Goal: Task Accomplishment & Management: Use online tool/utility

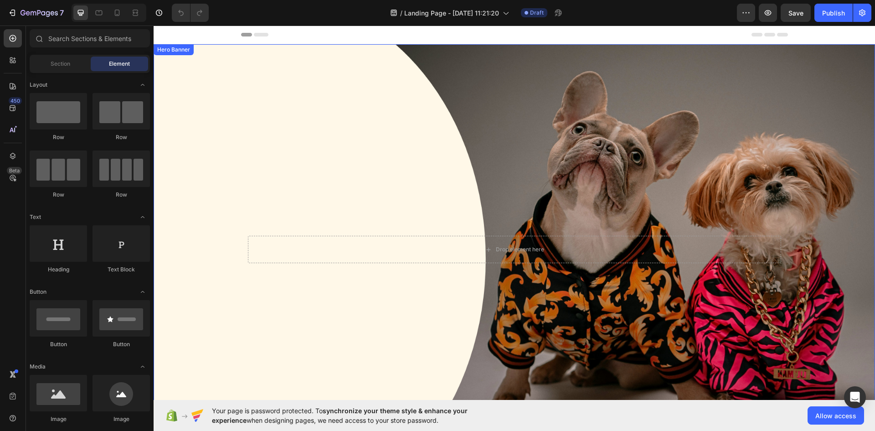
click at [475, 71] on div "Background Image" at bounding box center [515, 249] width 722 height 410
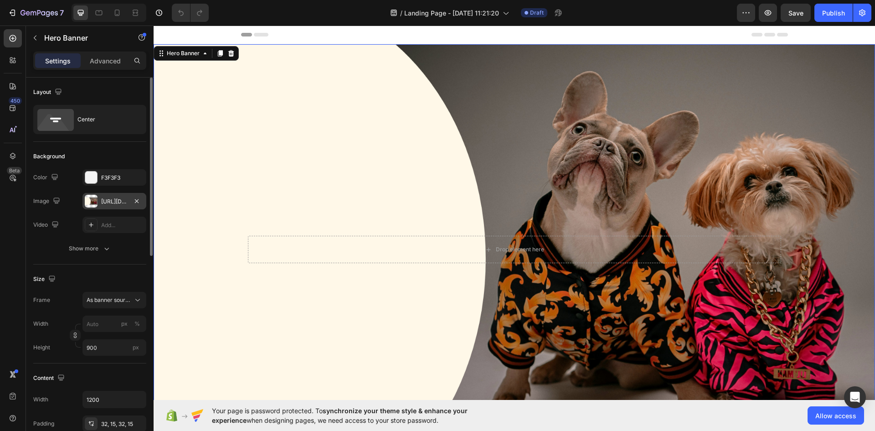
click at [107, 204] on div "https://cdn.shopify.com/s/files/1/0762/8688/6129/files/gempages_585358340033348…" at bounding box center [114, 201] width 26 height 8
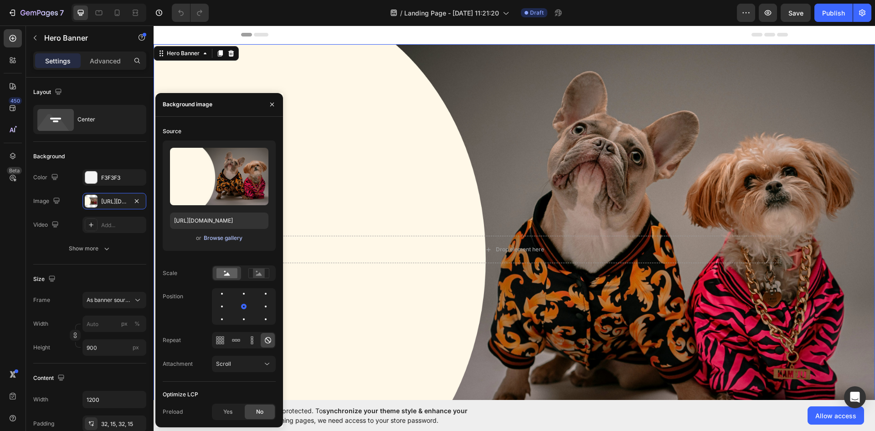
click at [215, 236] on div "Browse gallery" at bounding box center [223, 238] width 39 height 8
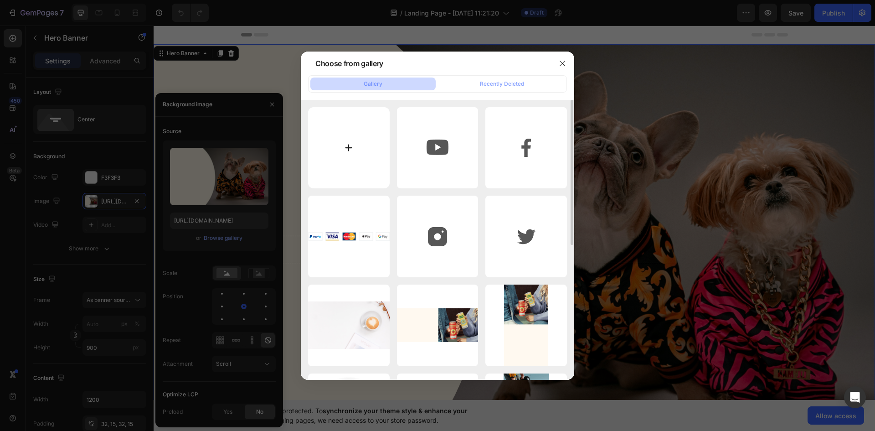
click at [322, 167] on input "file" at bounding box center [349, 148] width 82 height 82
drag, startPoint x: 723, startPoint y: 114, endPoint x: 709, endPoint y: 122, distance: 16.1
click at [723, 114] on div at bounding box center [437, 215] width 875 height 431
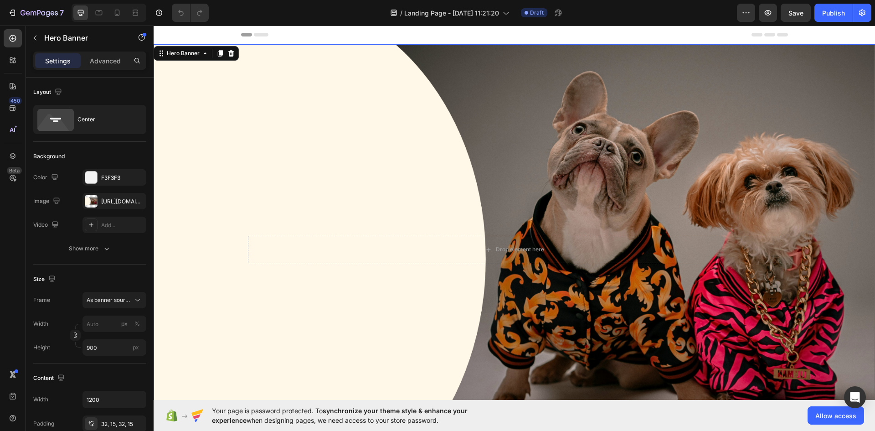
click at [516, 107] on div "Background Image" at bounding box center [515, 249] width 722 height 410
click at [113, 201] on div "https://cdn.shopify.com/s/files/1/0762/8688/6129/files/gempages_585358340033348…" at bounding box center [114, 201] width 26 height 8
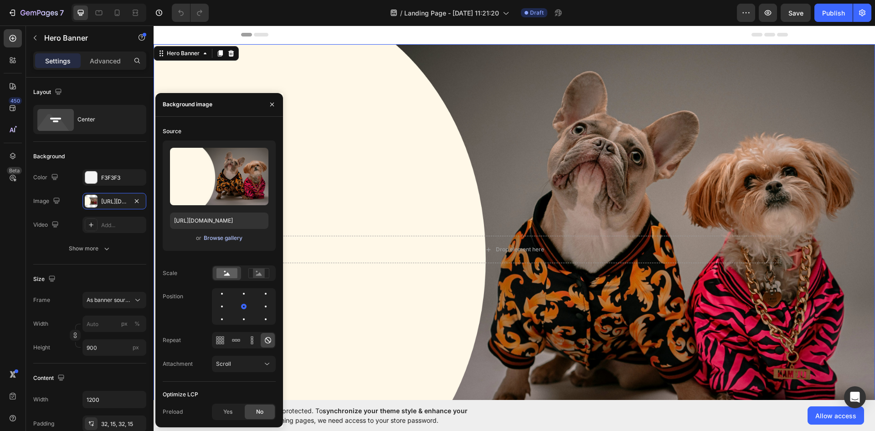
click at [229, 239] on div "Browse gallery" at bounding box center [223, 238] width 39 height 8
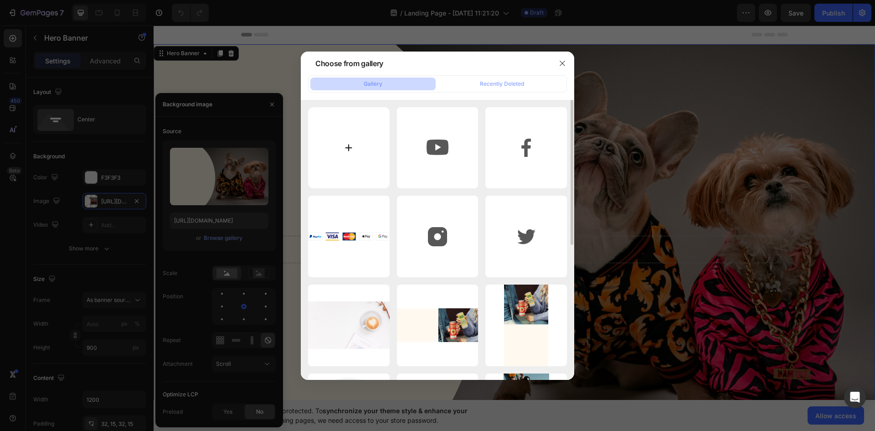
click at [323, 158] on input "file" at bounding box center [349, 148] width 82 height 82
type input "C:\fakepath\HAVEN OF PETS.jpg"
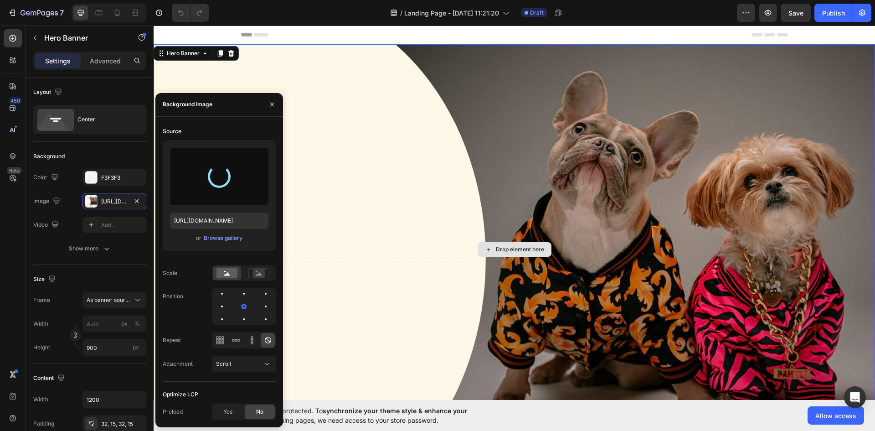
type input "https://cdn.shopify.com/s/files/1/0762/8688/6129/files/gempages_585358340033348…"
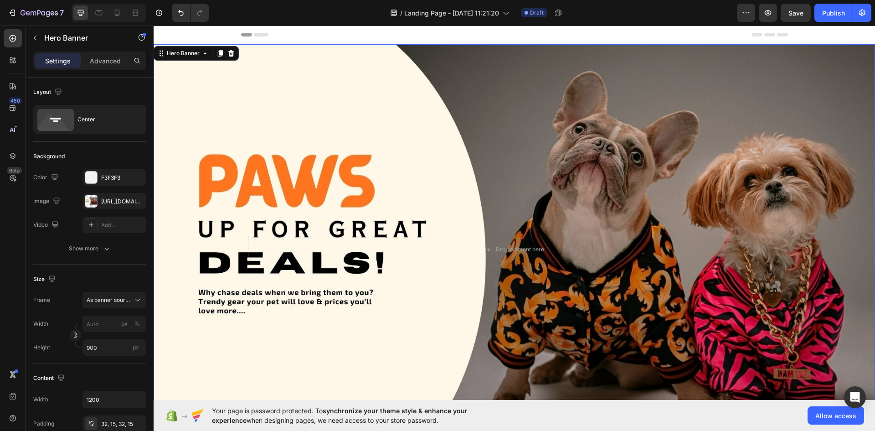
click at [575, 176] on div "Background Image" at bounding box center [515, 249] width 722 height 410
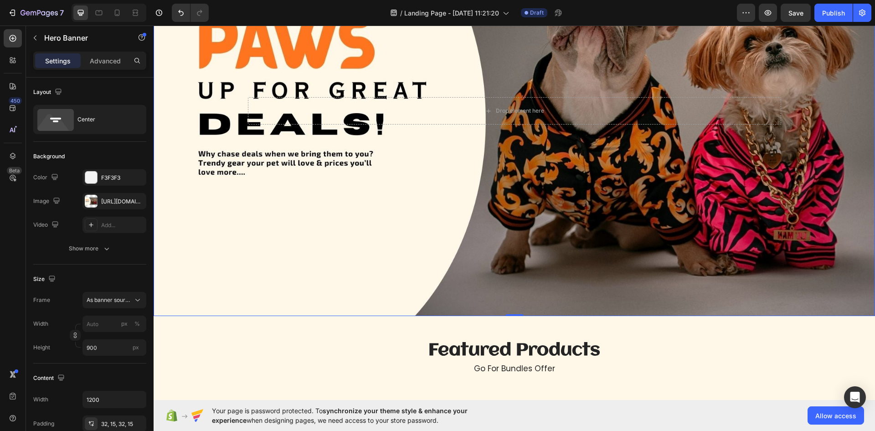
scroll to position [137, 0]
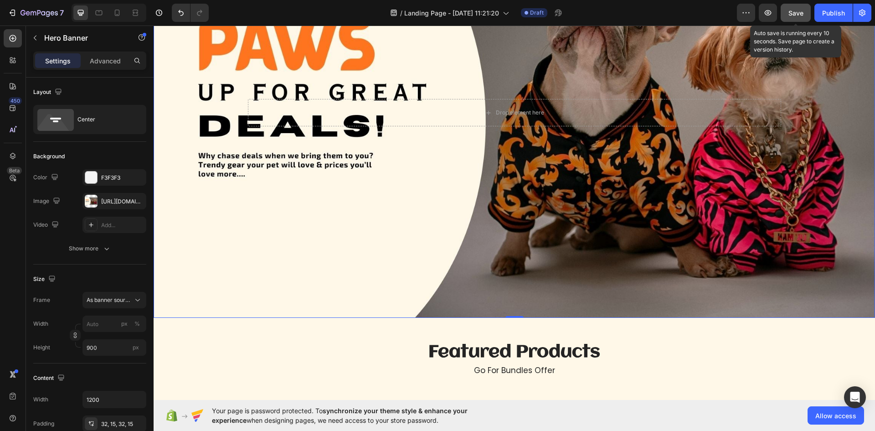
click at [801, 10] on span "Save" at bounding box center [796, 13] width 15 height 8
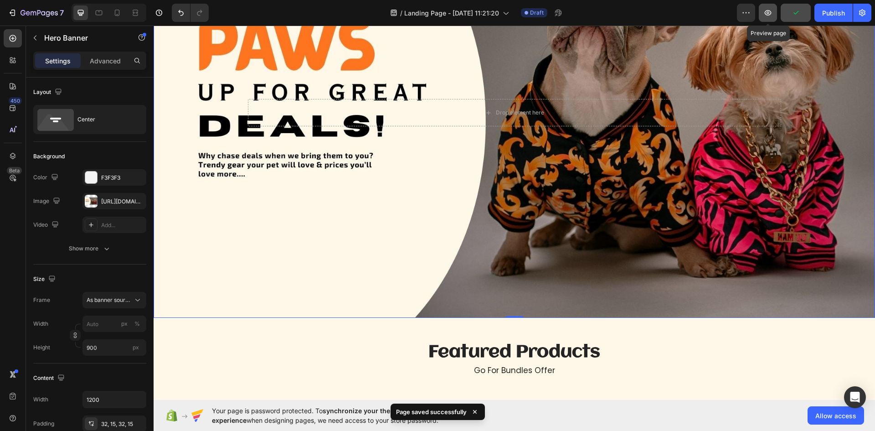
click at [765, 16] on icon "button" at bounding box center [768, 12] width 9 height 9
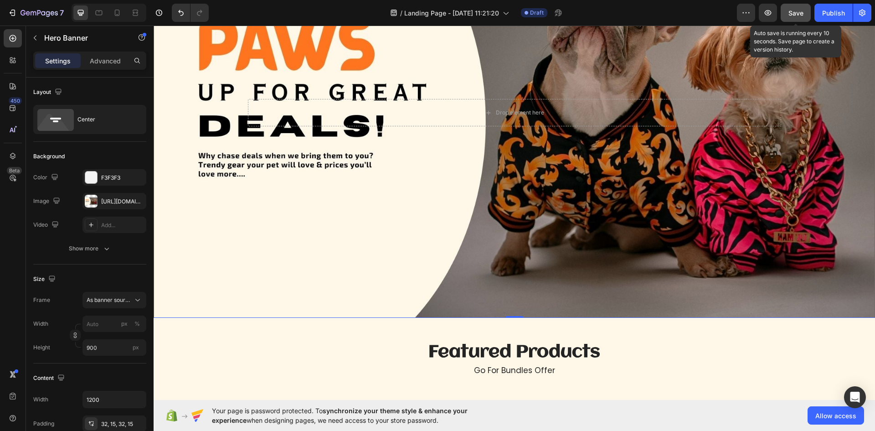
click at [793, 8] on div "Save" at bounding box center [796, 13] width 15 height 10
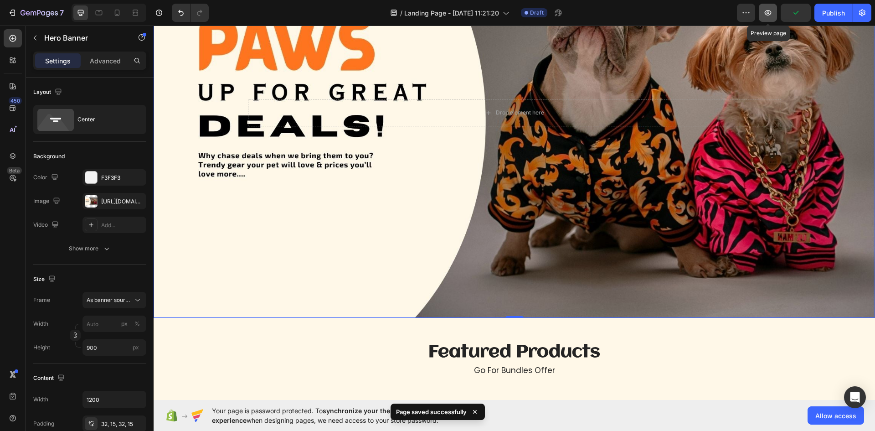
click at [774, 12] on button "button" at bounding box center [768, 13] width 18 height 18
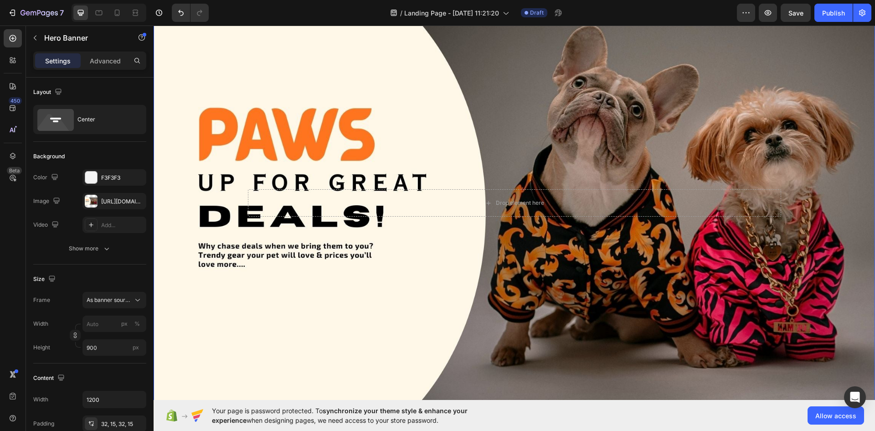
scroll to position [46, 0]
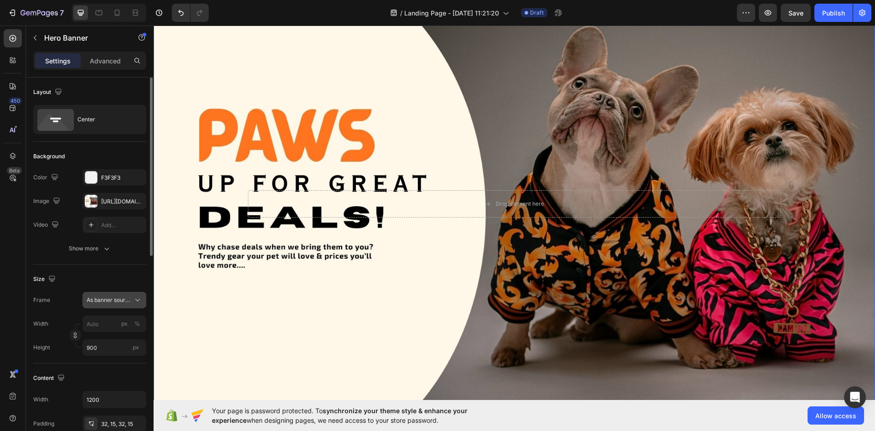
click at [100, 297] on span "As banner source" at bounding box center [109, 300] width 45 height 8
click at [108, 300] on span "As banner source" at bounding box center [109, 300] width 45 height 8
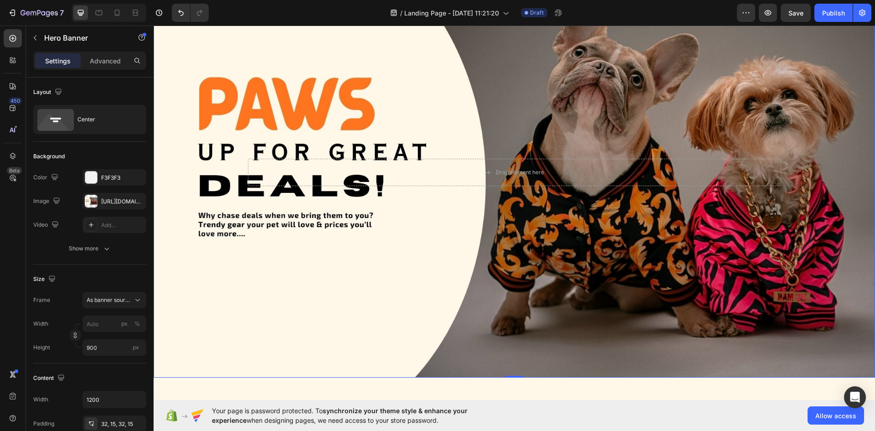
scroll to position [0, 0]
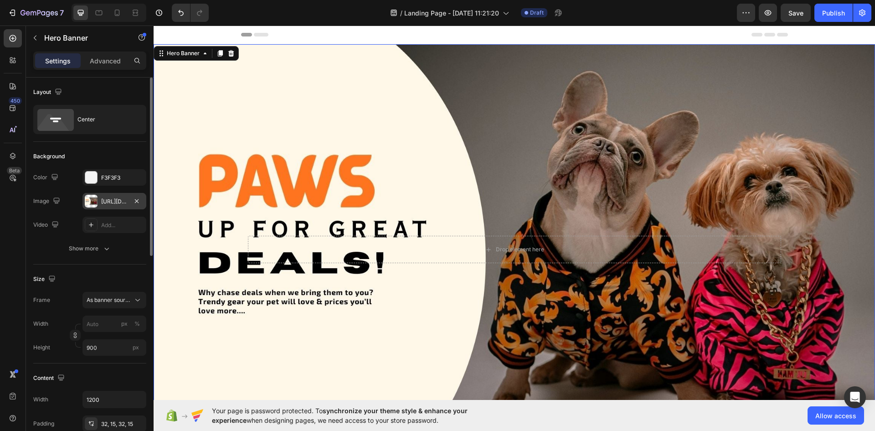
click at [103, 199] on div "https://cdn.shopify.com/s/files/1/0762/8688/6129/files/gempages_585358340033348…" at bounding box center [114, 201] width 26 height 8
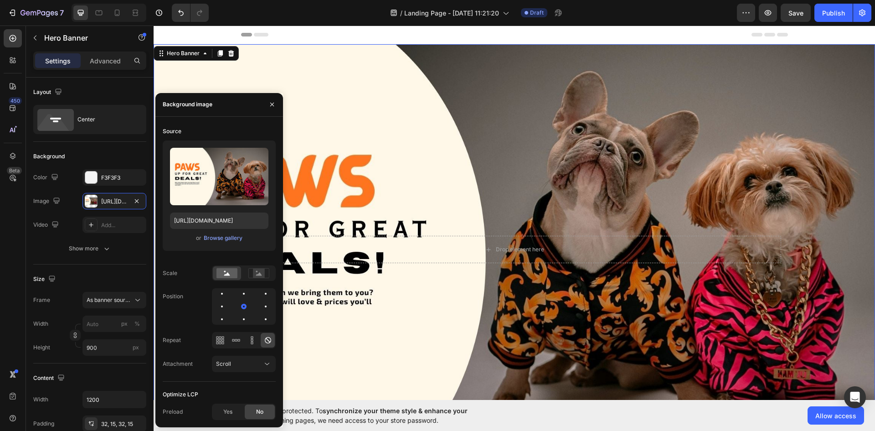
click at [223, 243] on div "or Browse gallery" at bounding box center [219, 237] width 98 height 11
click at [223, 234] on div "Browse gallery" at bounding box center [223, 238] width 39 height 8
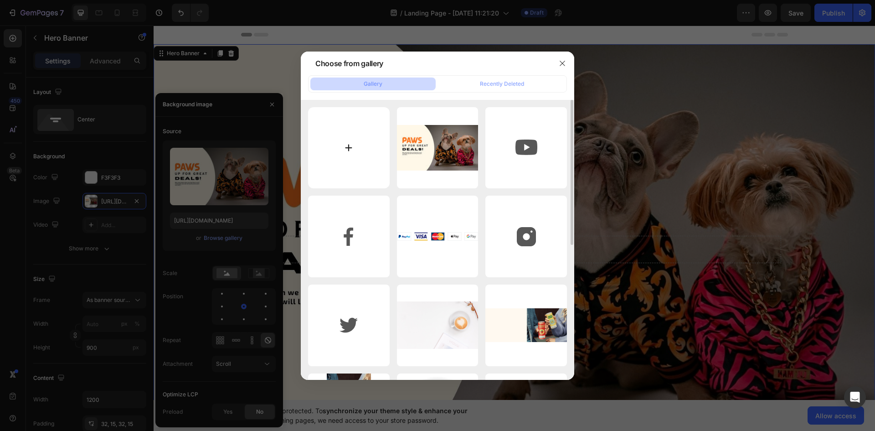
click at [339, 144] on input "file" at bounding box center [349, 148] width 82 height 82
click at [567, 59] on button "button" at bounding box center [562, 63] width 15 height 15
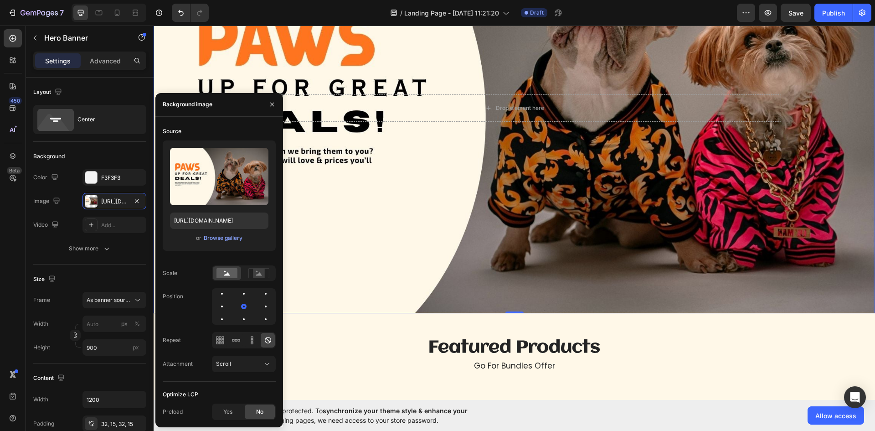
scroll to position [137, 0]
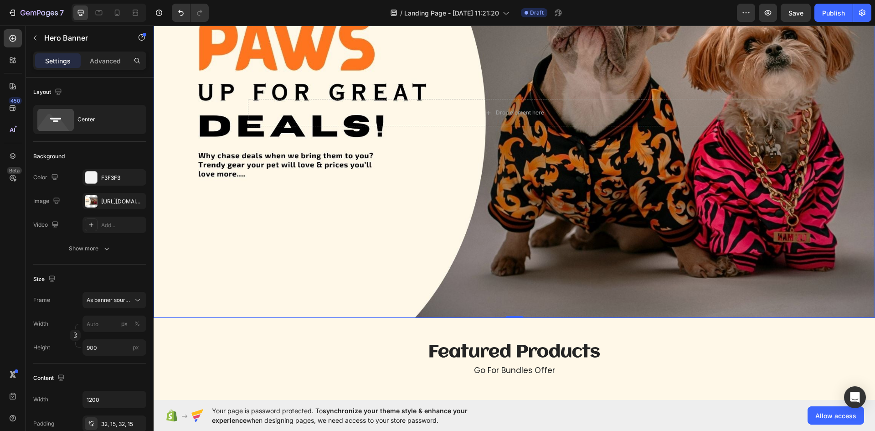
click at [542, 304] on div "Background Image" at bounding box center [515, 112] width 722 height 410
drag, startPoint x: 531, startPoint y: 286, endPoint x: 200, endPoint y: 217, distance: 337.6
click at [530, 284] on div "Background Image" at bounding box center [515, 112] width 722 height 410
drag, startPoint x: 103, startPoint y: 203, endPoint x: 114, endPoint y: 202, distance: 11.9
click at [103, 202] on div "https://cdn.shopify.com/s/files/1/0762/8688/6129/files/gempages_585358340033348…" at bounding box center [114, 201] width 26 height 8
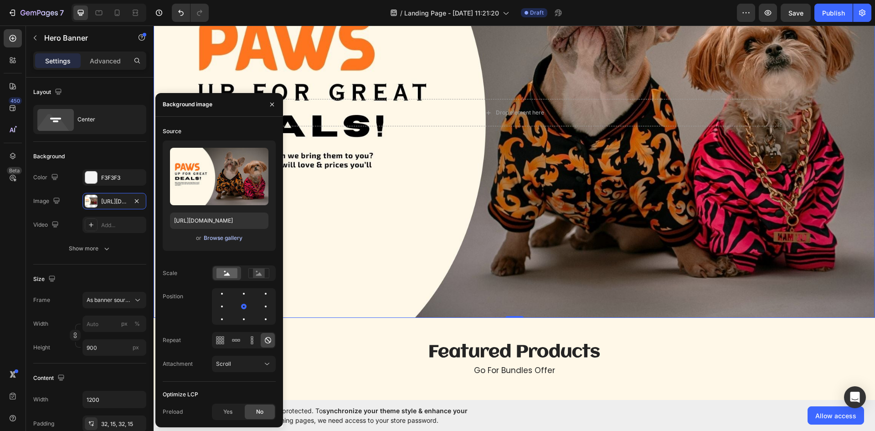
click at [227, 235] on div "Browse gallery" at bounding box center [223, 238] width 39 height 8
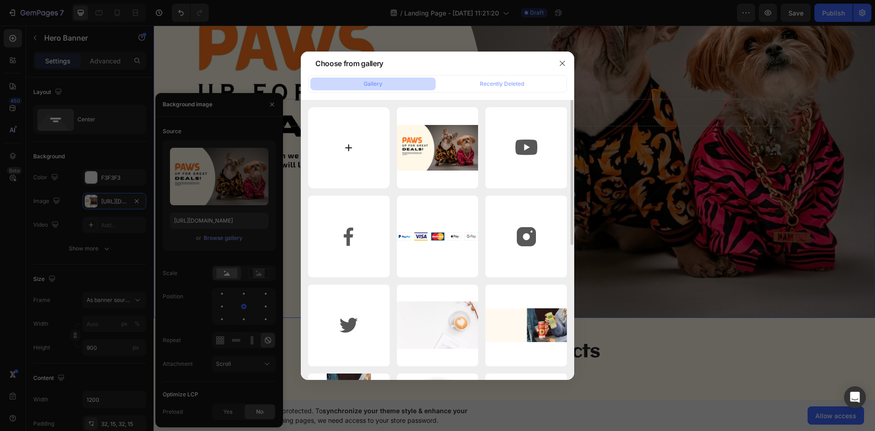
click at [349, 166] on input "file" at bounding box center [349, 148] width 82 height 82
type input "C:\fakepath\HAVEN OF PETS (2).png"
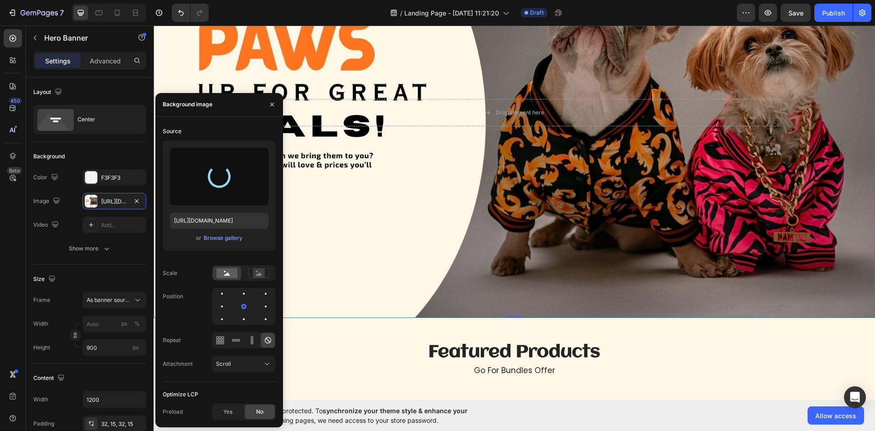
type input "https://cdn.shopify.com/s/files/1/0762/8688/6129/files/gempages_585358340033348…"
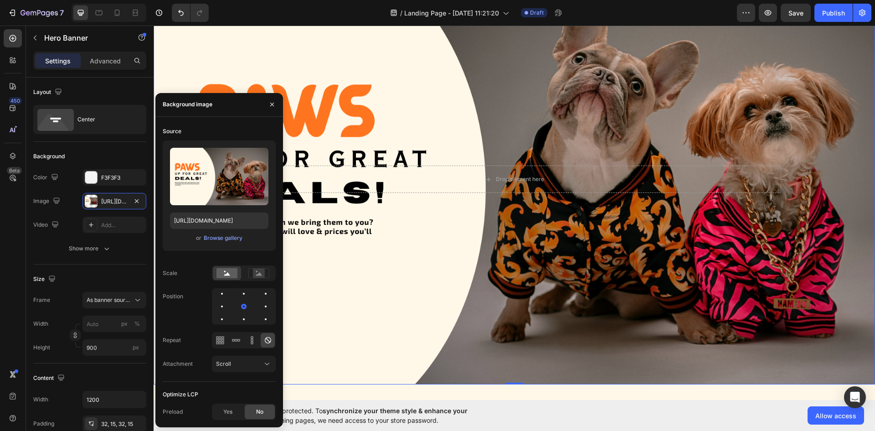
scroll to position [0, 0]
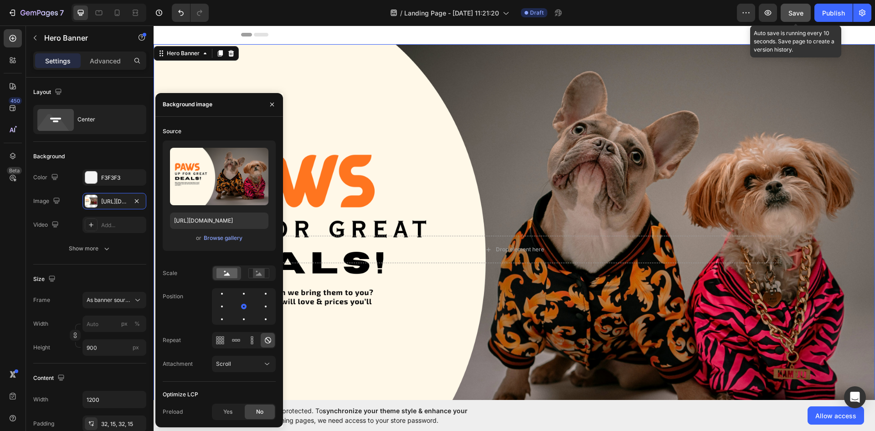
click at [796, 13] on span "Save" at bounding box center [796, 13] width 15 height 8
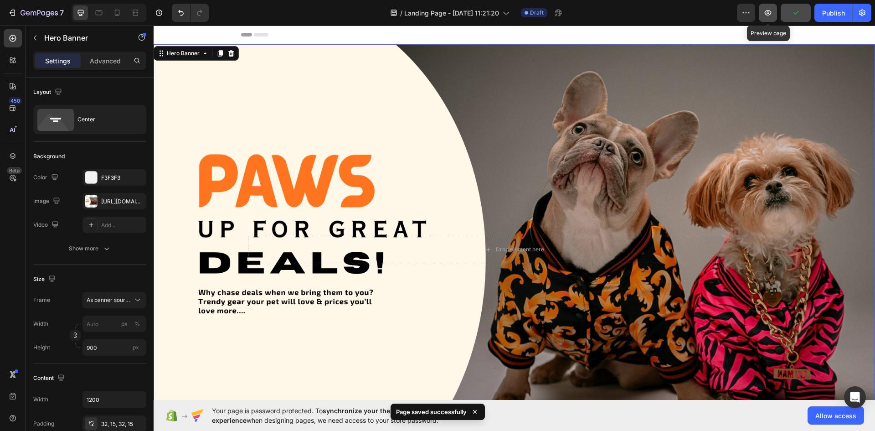
click at [770, 15] on icon "button" at bounding box center [768, 12] width 7 height 5
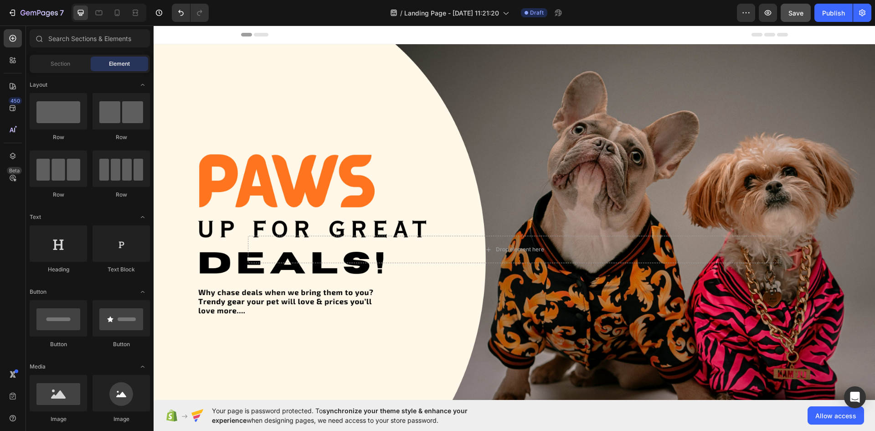
click at [286, 36] on div "Header" at bounding box center [514, 35] width 547 height 18
click at [51, 64] on span "Section" at bounding box center [61, 64] width 20 height 8
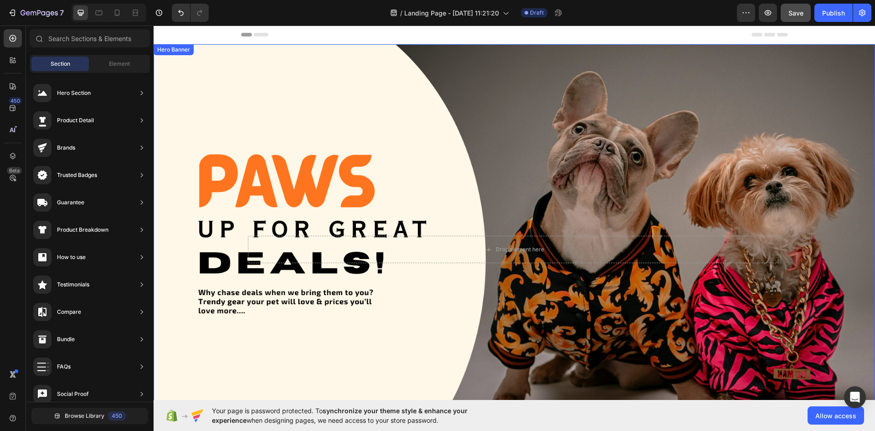
click at [510, 83] on div "Background Image" at bounding box center [515, 249] width 722 height 410
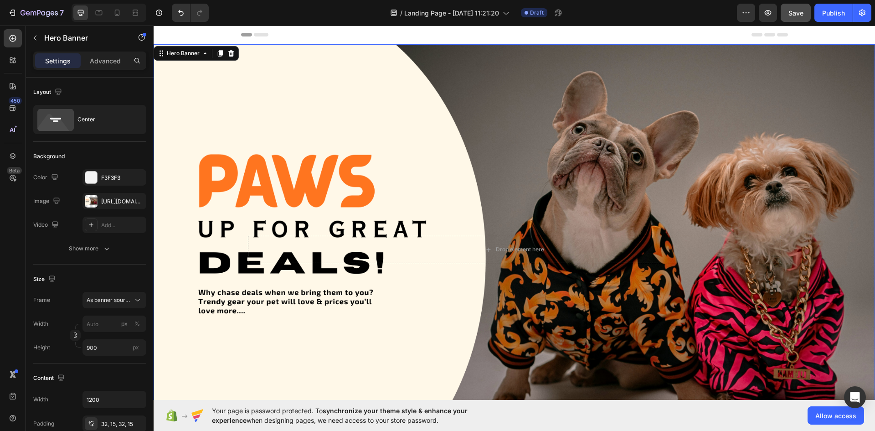
click at [66, 69] on div "Settings Advanced" at bounding box center [89, 61] width 113 height 18
click at [98, 67] on div "Advanced" at bounding box center [106, 60] width 46 height 15
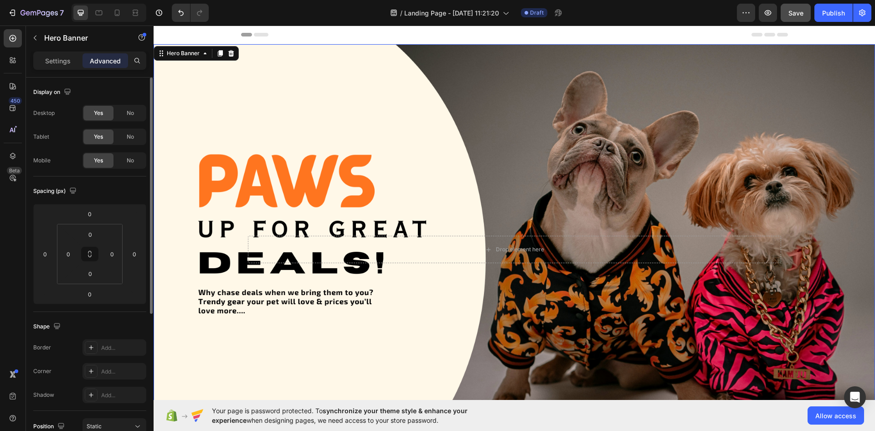
drag, startPoint x: 53, startPoint y: 57, endPoint x: 72, endPoint y: 77, distance: 27.8
click at [54, 57] on p "Settings" at bounding box center [58, 61] width 26 height 10
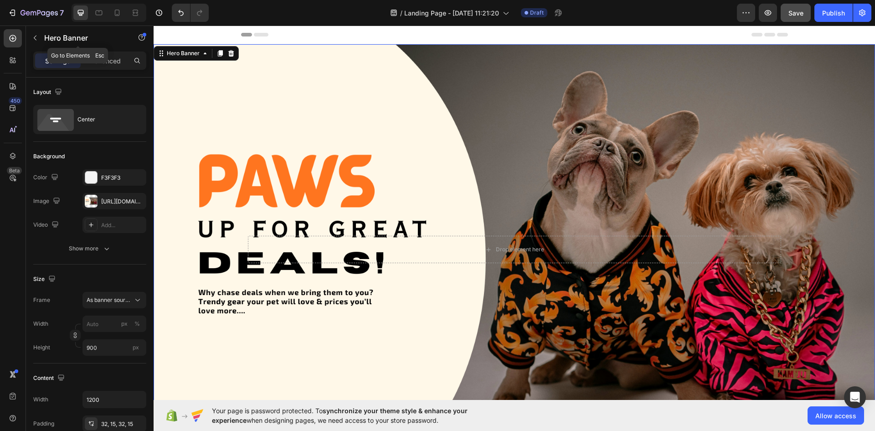
click at [39, 41] on button "button" at bounding box center [35, 38] width 15 height 15
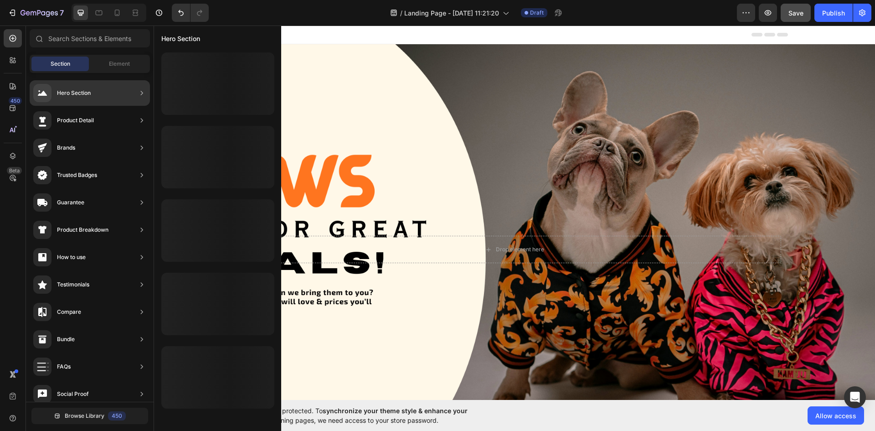
click at [60, 94] on div "Hero Section" at bounding box center [74, 92] width 34 height 9
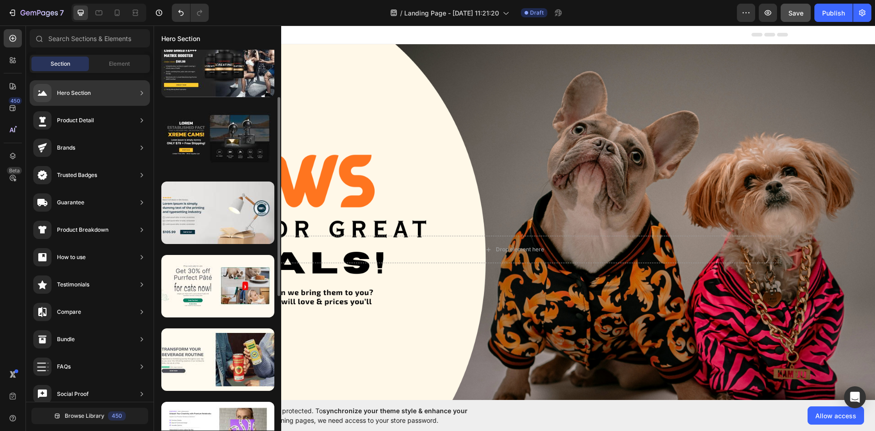
scroll to position [228, 0]
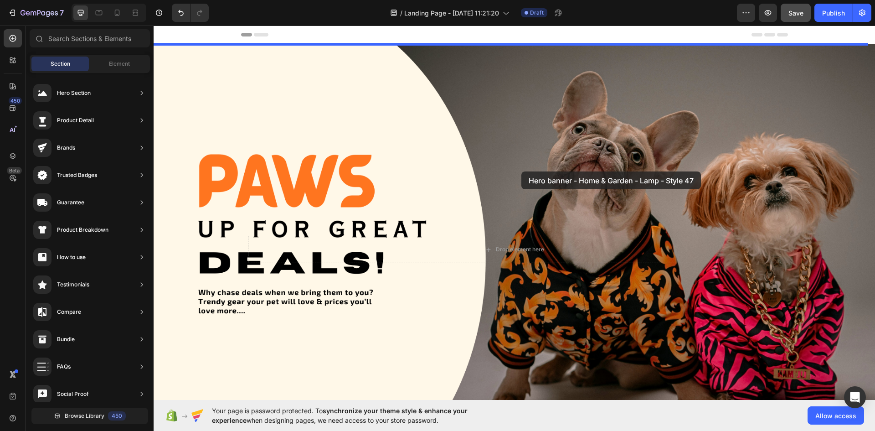
drag, startPoint x: 376, startPoint y: 123, endPoint x: 519, endPoint y: 170, distance: 150.2
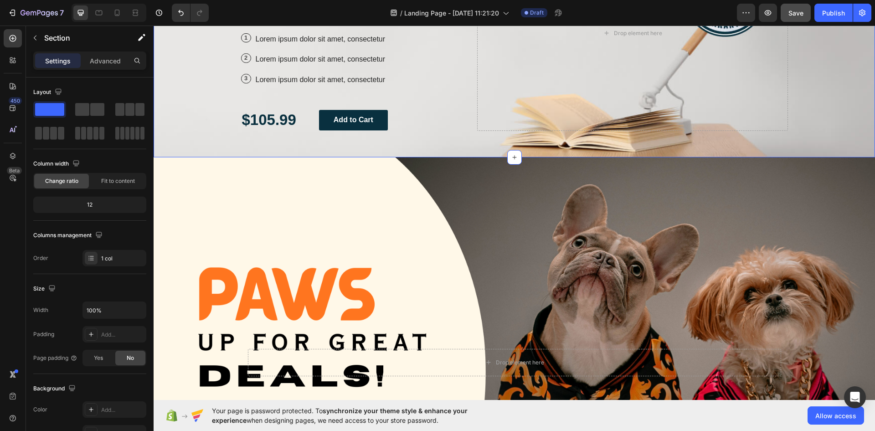
scroll to position [0, 0]
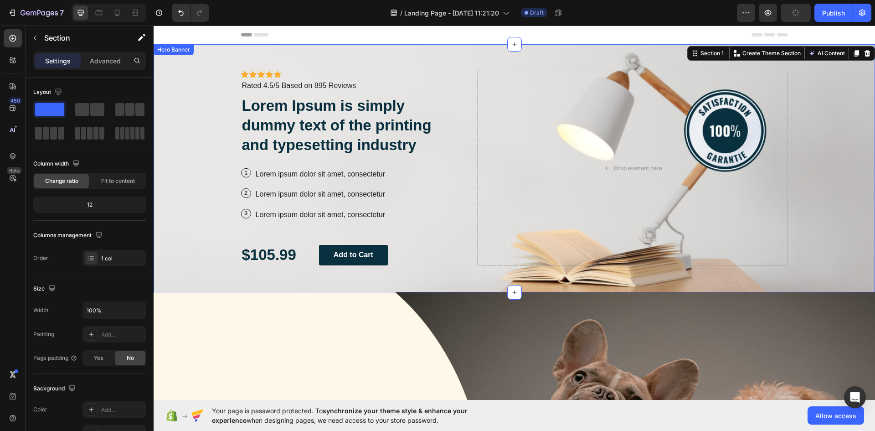
click at [447, 164] on div "Icon Icon Icon Icon Icon Icon List Icon Icon Icon Icon Icon Icon List Rated 4.5…" at bounding box center [352, 168] width 222 height 195
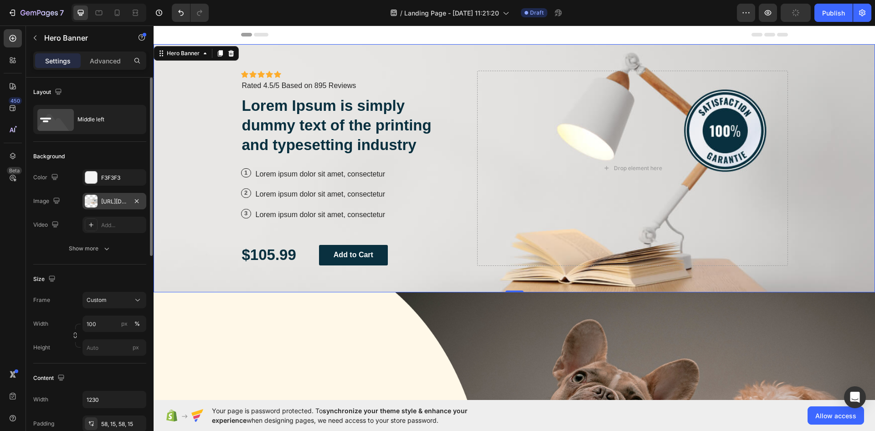
click at [115, 202] on div "https://cdn.shopify.com/s/files/1/0762/8688/6129/files/gempages_585358340033348…" at bounding box center [114, 201] width 26 height 8
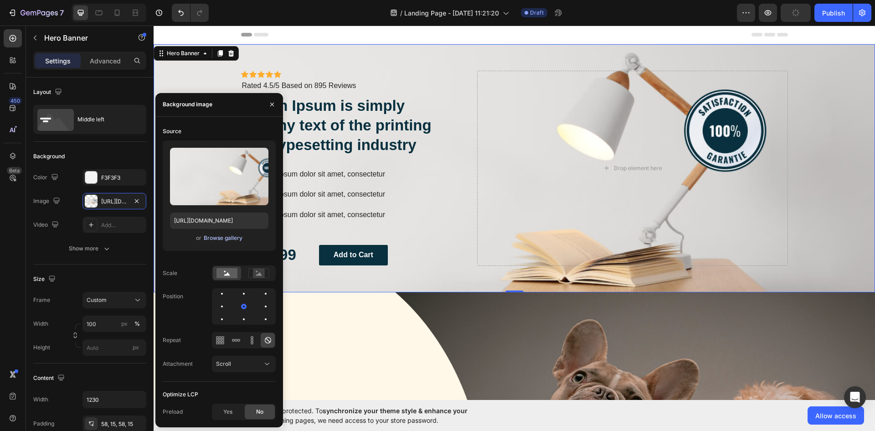
click at [215, 239] on div "Browse gallery" at bounding box center [223, 238] width 39 height 8
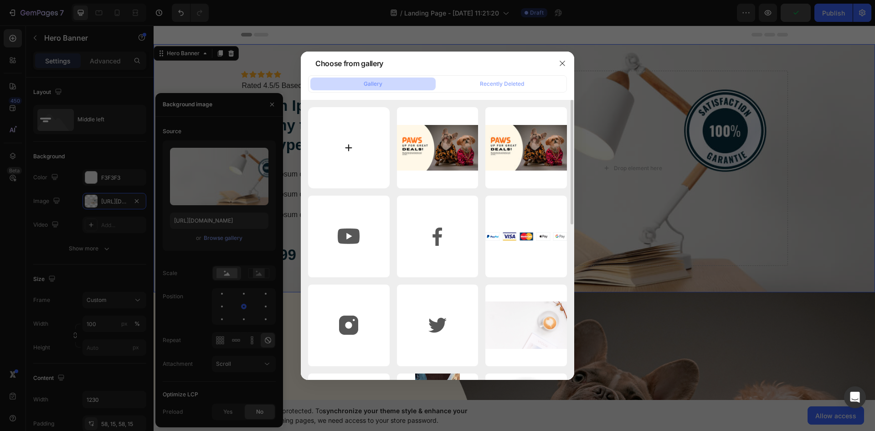
click at [361, 160] on input "file" at bounding box center [349, 148] width 82 height 82
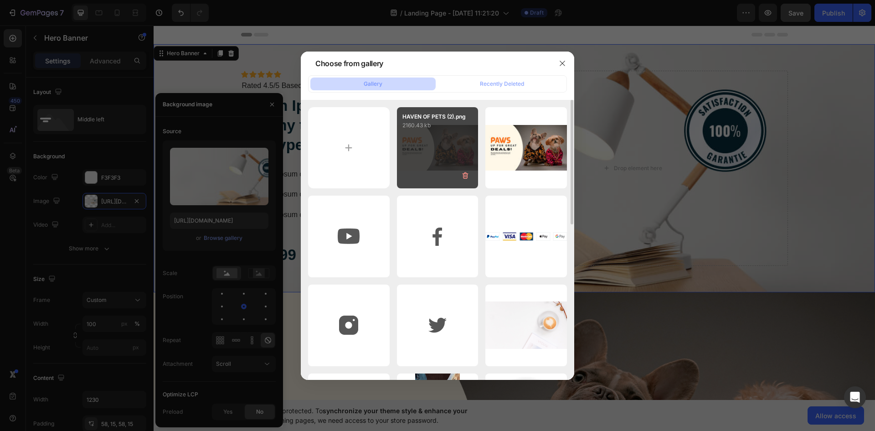
click at [456, 165] on div "HAVEN OF PETS (2).png 2160.43 kb" at bounding box center [438, 148] width 82 height 82
type input "https://cdn.shopify.com/s/files/1/0762/8688/6129/files/gempages_585358340033348…"
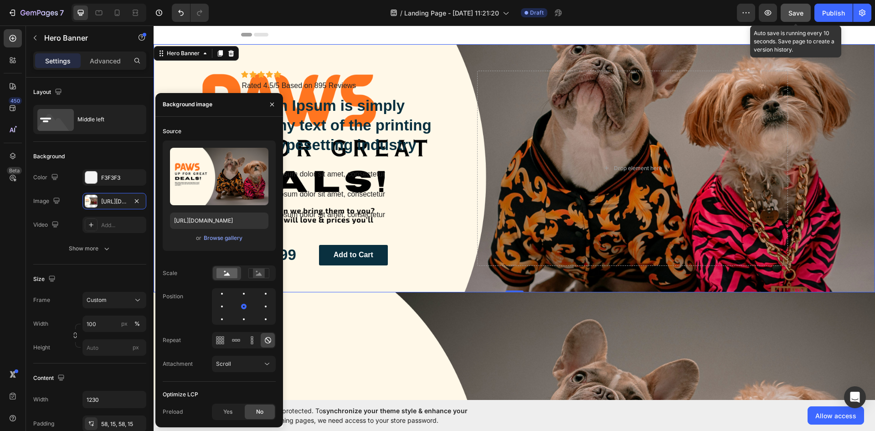
click at [806, 9] on button "Save" at bounding box center [796, 13] width 30 height 18
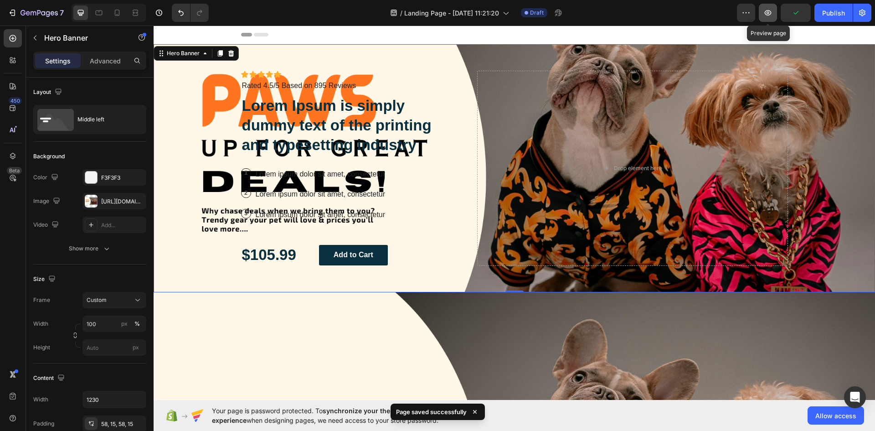
click at [773, 20] on button "button" at bounding box center [768, 13] width 18 height 18
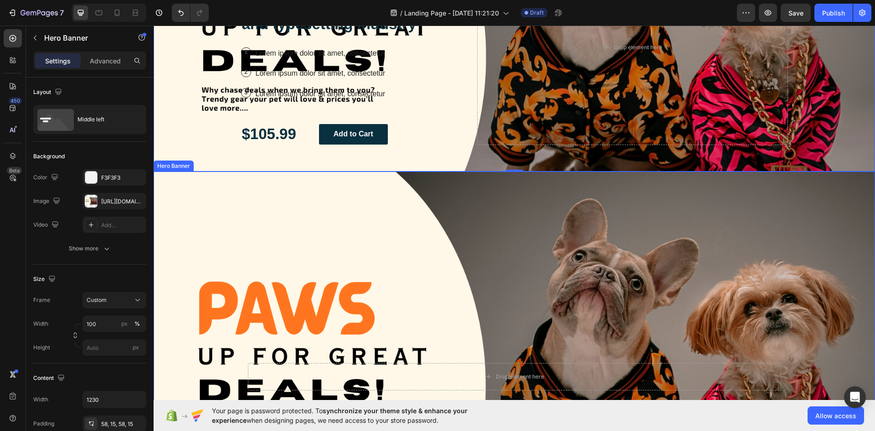
scroll to position [137, 0]
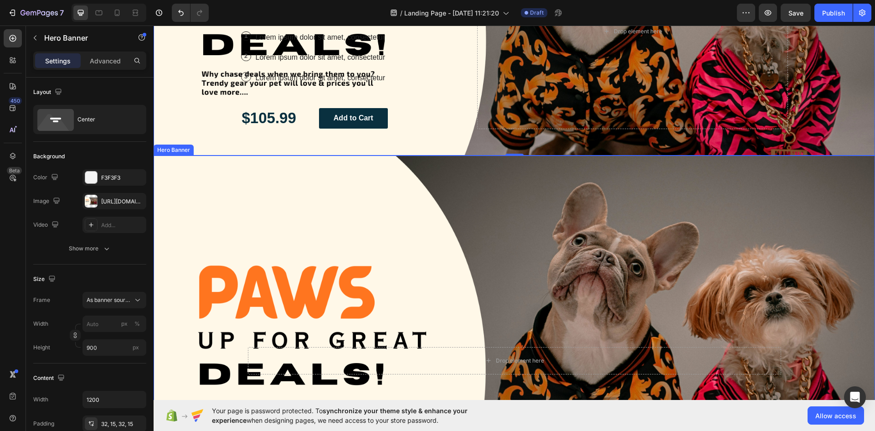
click at [473, 221] on div "Background Image" at bounding box center [515, 360] width 722 height 410
click at [229, 147] on icon at bounding box center [231, 147] width 6 height 6
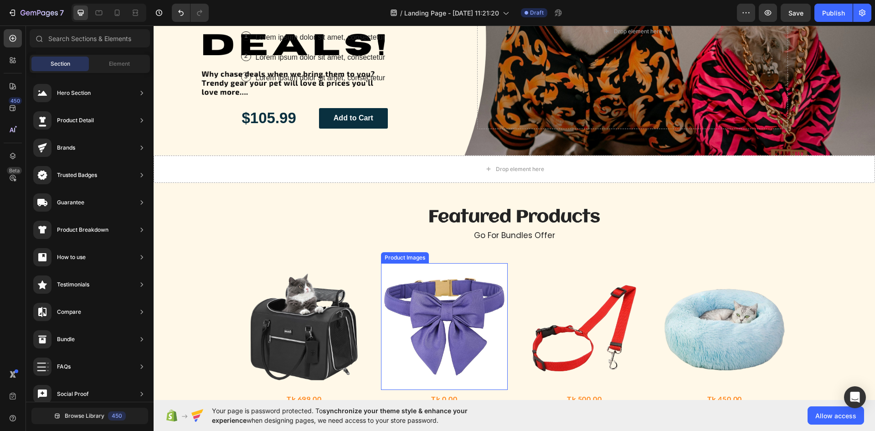
scroll to position [0, 0]
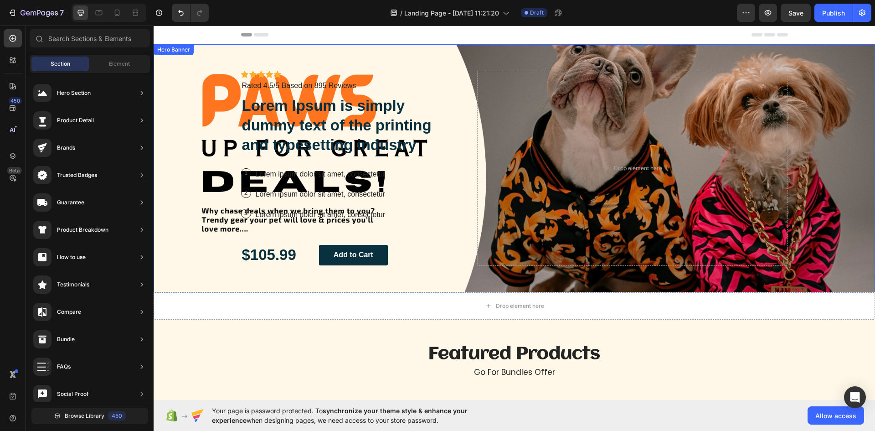
click at [383, 158] on div "Icon Icon Icon Icon Icon Icon List Icon Icon Icon Icon Icon Icon List Rated 4.5…" at bounding box center [352, 168] width 222 height 195
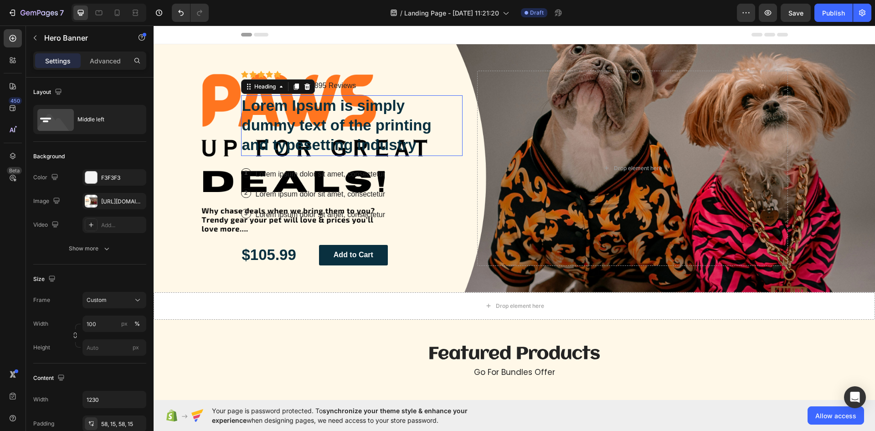
click at [334, 141] on h2 "Lorem Ipsum is simply dummy text of the printing and typesetting industry" at bounding box center [352, 125] width 222 height 61
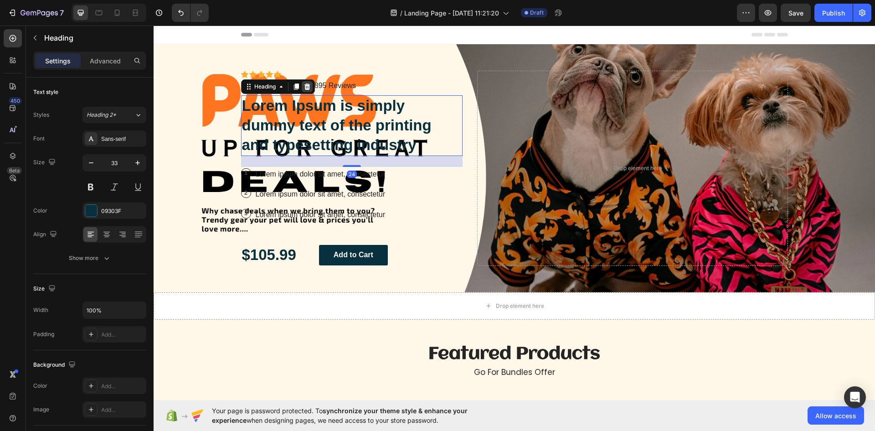
click at [304, 88] on icon at bounding box center [307, 86] width 7 height 7
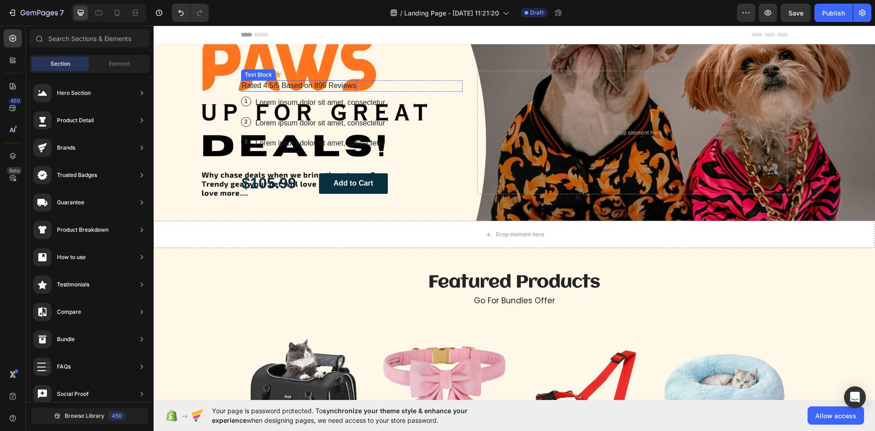
click at [297, 86] on p "Rated 4.5/5 Based on 895 Reviews" at bounding box center [299, 86] width 114 height 10
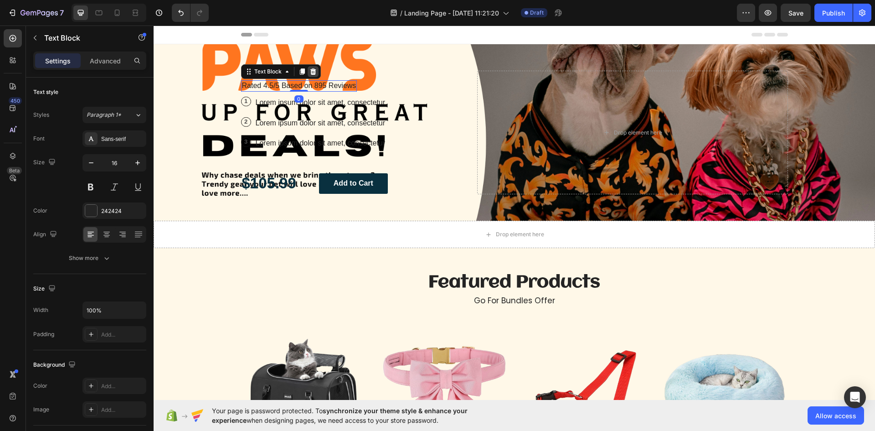
click at [310, 72] on icon at bounding box center [313, 71] width 6 height 6
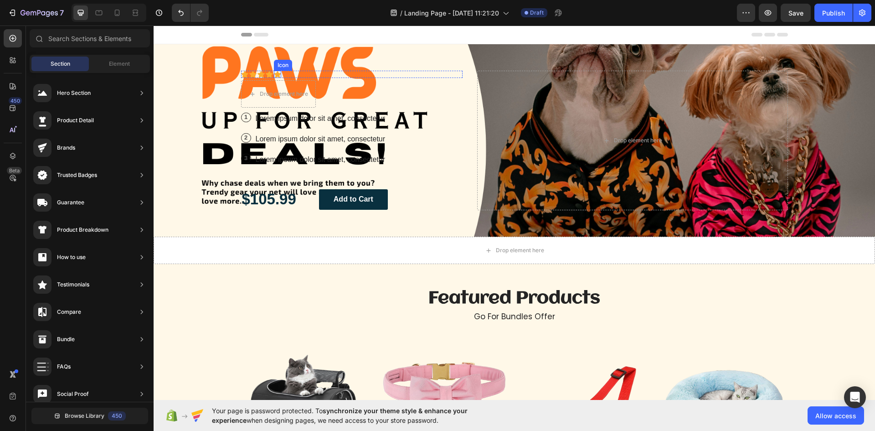
click at [276, 75] on div "Icon" at bounding box center [277, 74] width 7 height 7
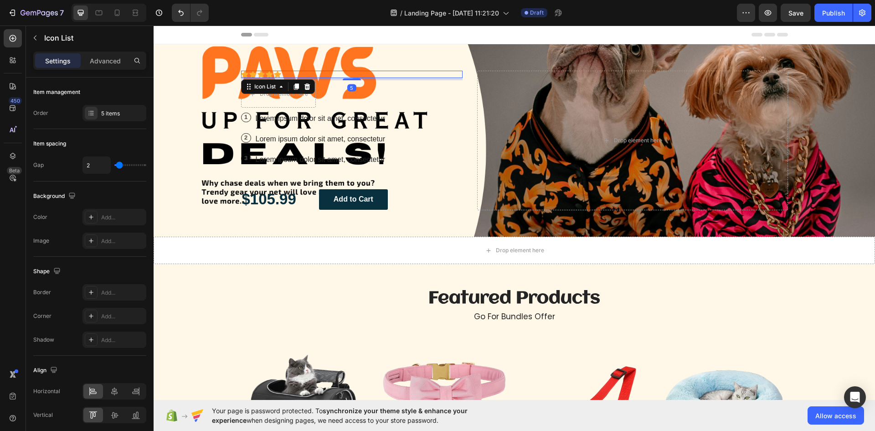
click at [348, 77] on div "Icon Icon Icon Icon Icon" at bounding box center [352, 74] width 222 height 7
click at [304, 88] on icon at bounding box center [307, 86] width 6 height 6
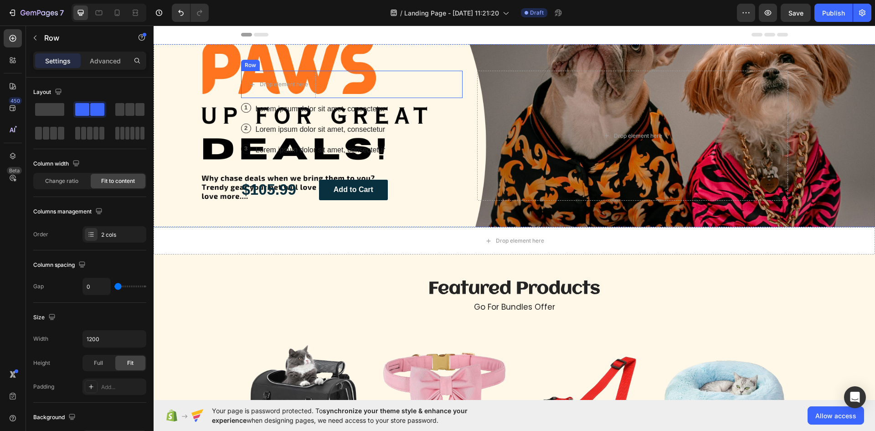
click at [326, 94] on div "Icon Icon Icon Icon Icon Icon List Drop element here Row" at bounding box center [352, 84] width 222 height 27
click at [295, 104] on icon at bounding box center [297, 106] width 7 height 7
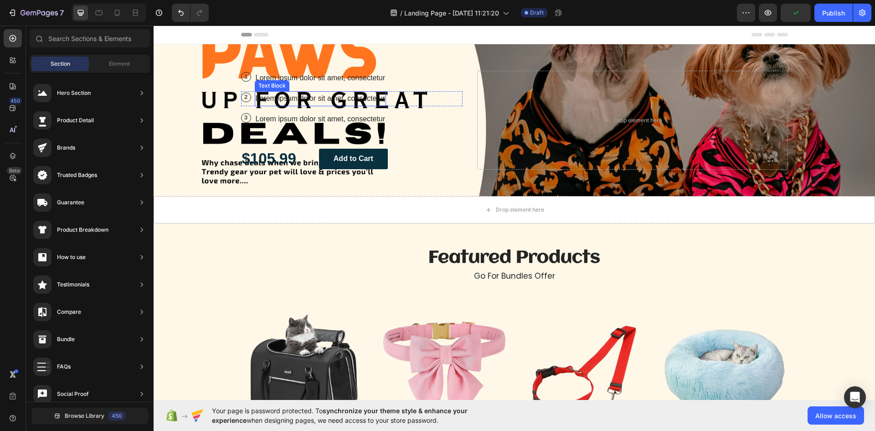
click at [317, 94] on p "Lorem ipsum dolor sit amet, consectetur" at bounding box center [321, 98] width 130 height 13
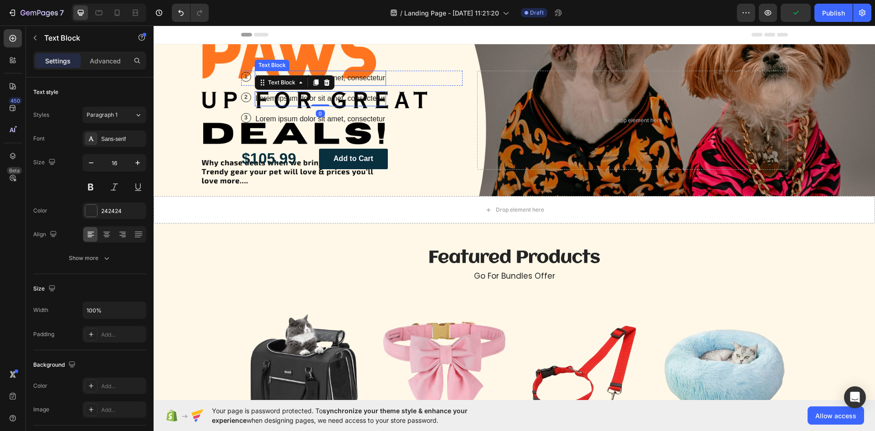
click at [360, 77] on p "Lorem ipsum dolor sit amet, consectetur" at bounding box center [321, 78] width 130 height 13
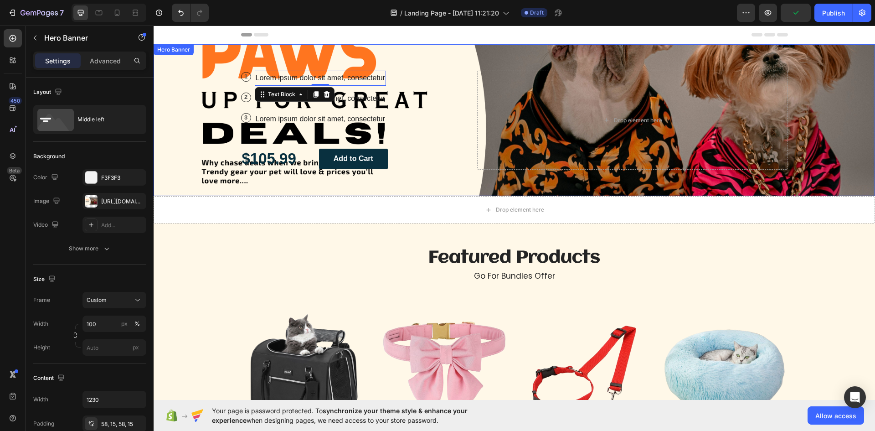
click at [388, 112] on div "1 Text Block Row Lorem ipsum dolor sit amet, consectetur Text Block 0 Row 2 Tex…" at bounding box center [352, 120] width 222 height 99
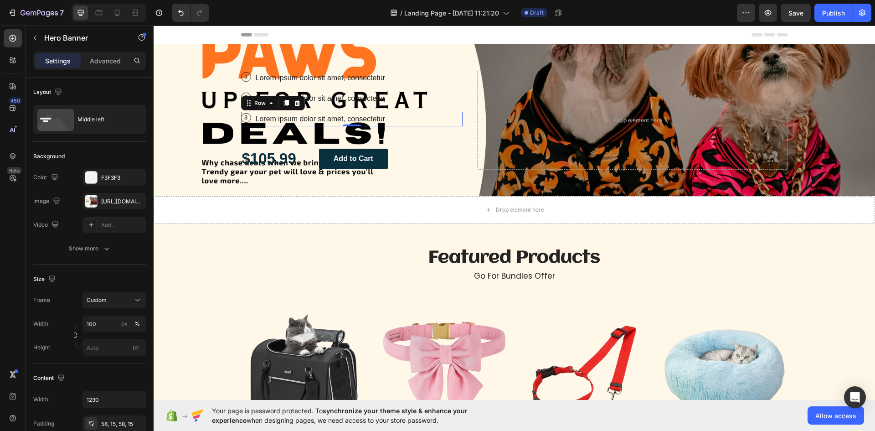
click at [383, 115] on div "3 Text Block Row Lorem ipsum dolor sit amet, consectetur Text Block Row 0" at bounding box center [352, 119] width 222 height 15
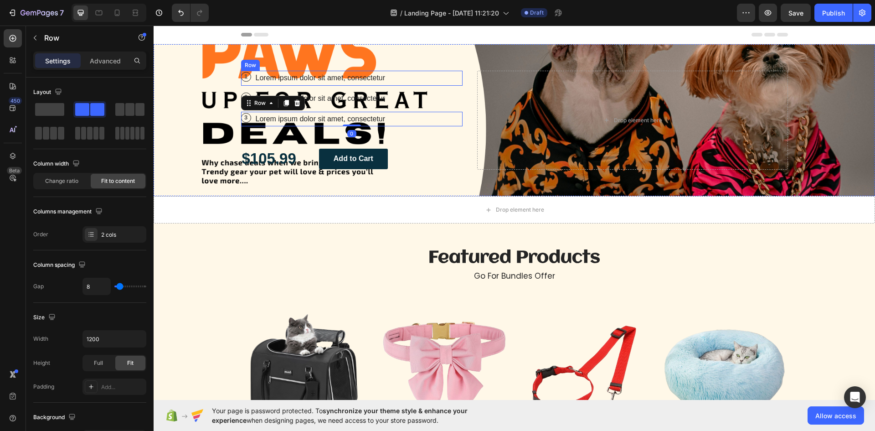
click at [391, 82] on div "1 Text Block Row Lorem ipsum dolor sit amet, consectetur Text Block Row" at bounding box center [352, 78] width 222 height 15
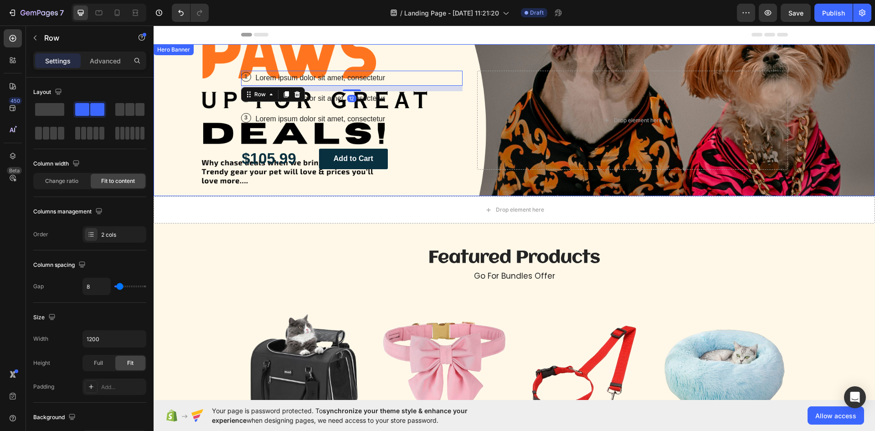
click at [413, 129] on div "1 Text Block Row Lorem ipsum dolor sit amet, consectetur Text Block Row 12 2 Te…" at bounding box center [352, 120] width 222 height 99
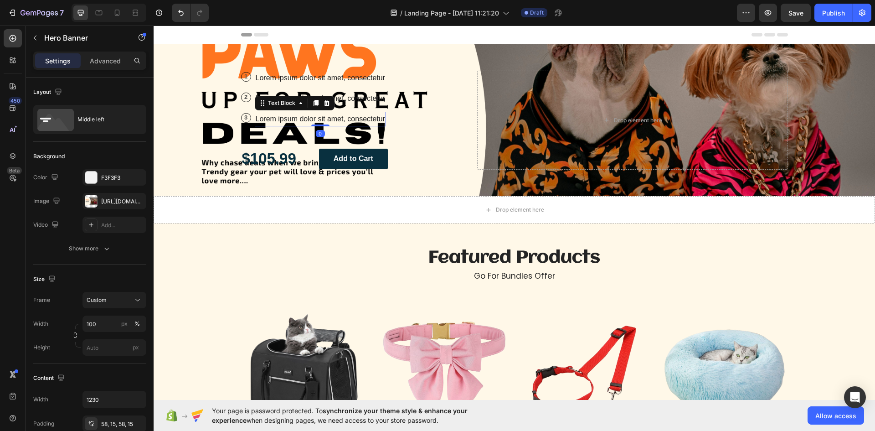
click at [347, 119] on p "Lorem ipsum dolor sit amet, consectetur" at bounding box center [321, 119] width 130 height 13
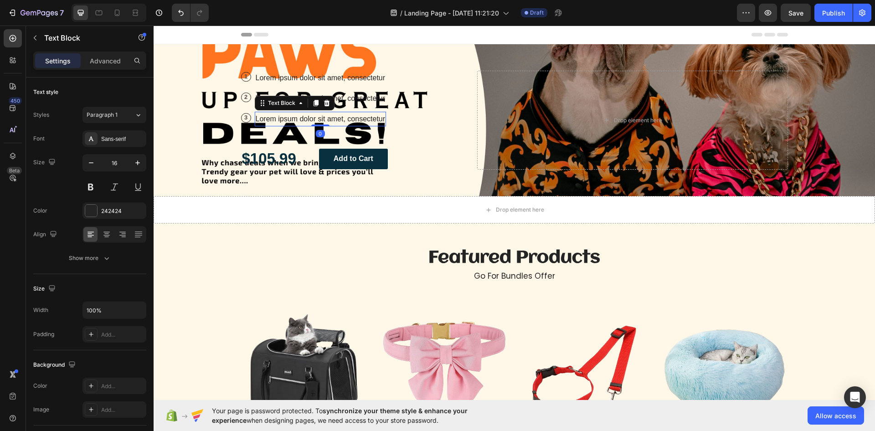
click at [327, 97] on div "Text Block" at bounding box center [295, 103] width 80 height 15
click at [325, 100] on icon at bounding box center [326, 102] width 7 height 7
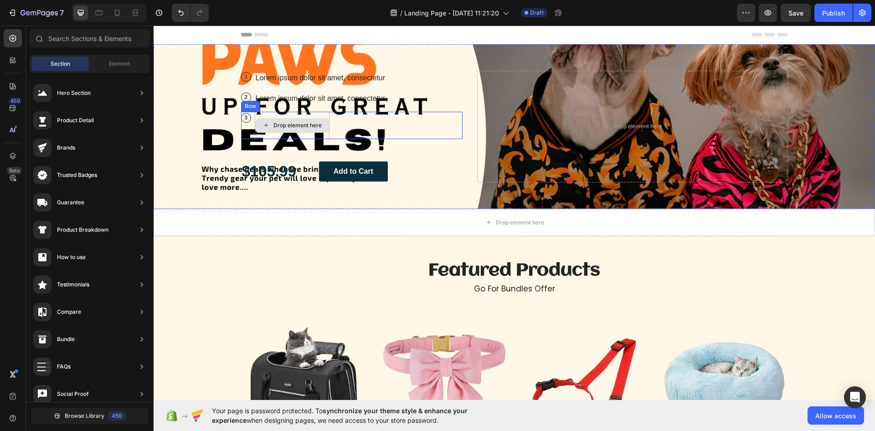
click at [255, 136] on div "Drop element here" at bounding box center [292, 125] width 75 height 27
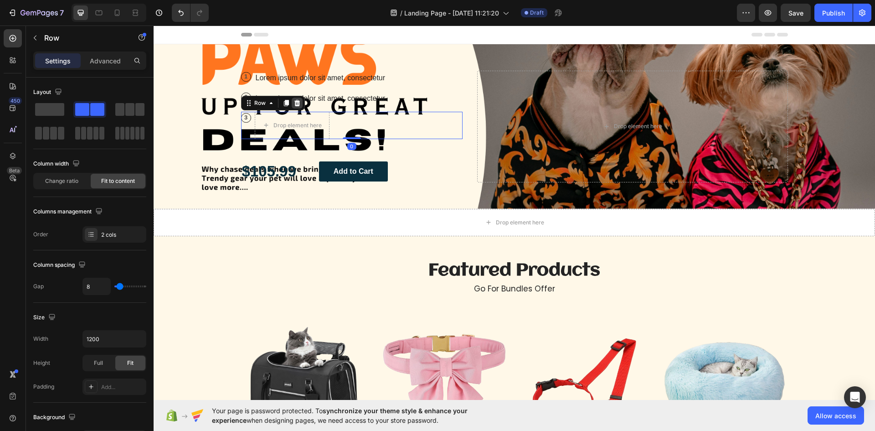
click at [294, 102] on icon at bounding box center [297, 102] width 6 height 6
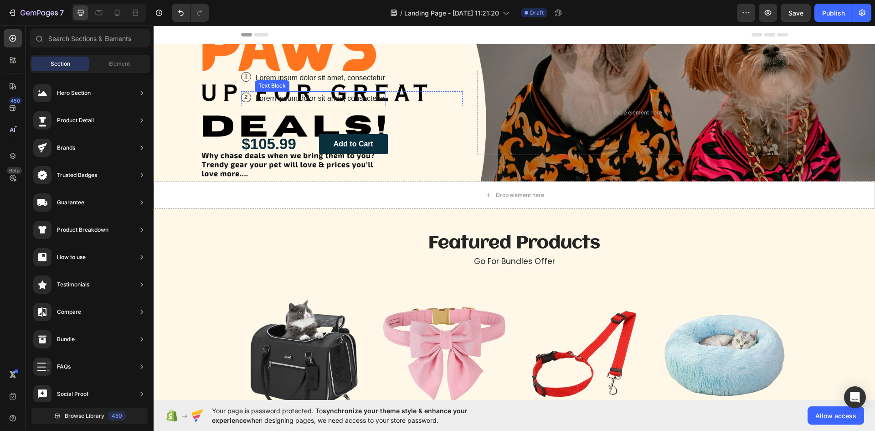
click at [297, 104] on p "Lorem ipsum dolor sit amet, consectetur" at bounding box center [321, 98] width 130 height 13
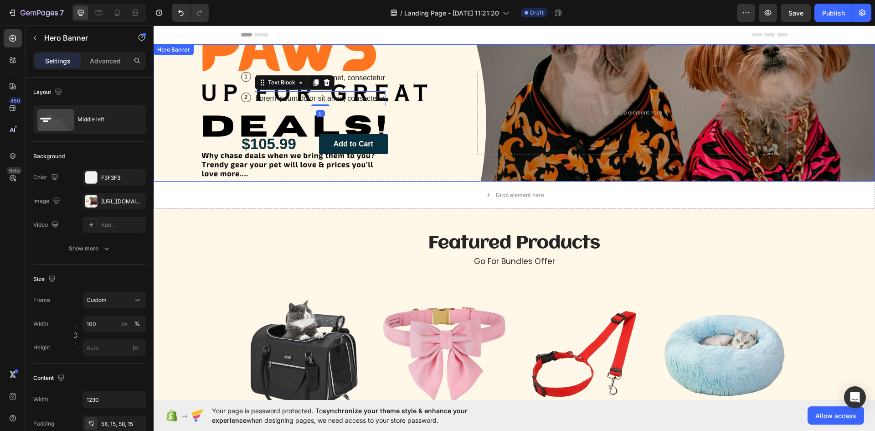
click at [294, 111] on div "1 Text Block Row Lorem ipsum dolor sit amet, consectetur Text Block Row 2 Text …" at bounding box center [352, 113] width 222 height 84
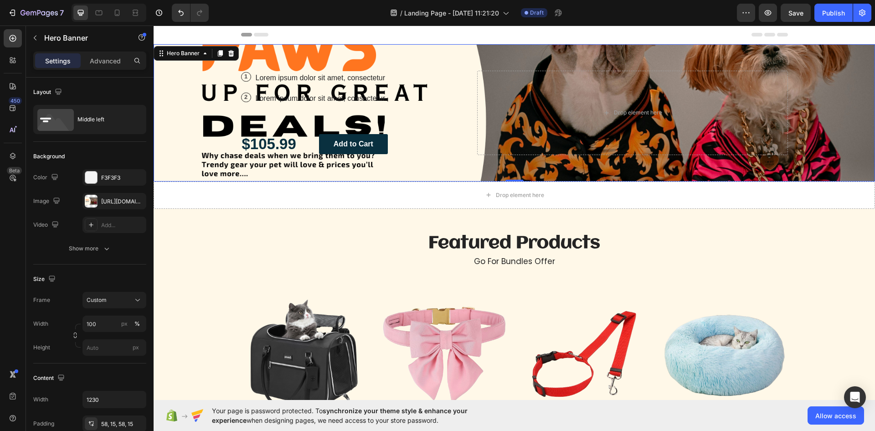
drag, startPoint x: 289, startPoint y: 115, endPoint x: 272, endPoint y: 111, distance: 18.1
click at [286, 114] on div "1 Text Block Row Lorem ipsum dolor sit amet, consectetur Text Block Row 2 Text …" at bounding box center [352, 113] width 222 height 84
click at [250, 103] on div "2 Text Block Row Lorem ipsum dolor sit amet, consectetur Text Block Row" at bounding box center [352, 98] width 222 height 15
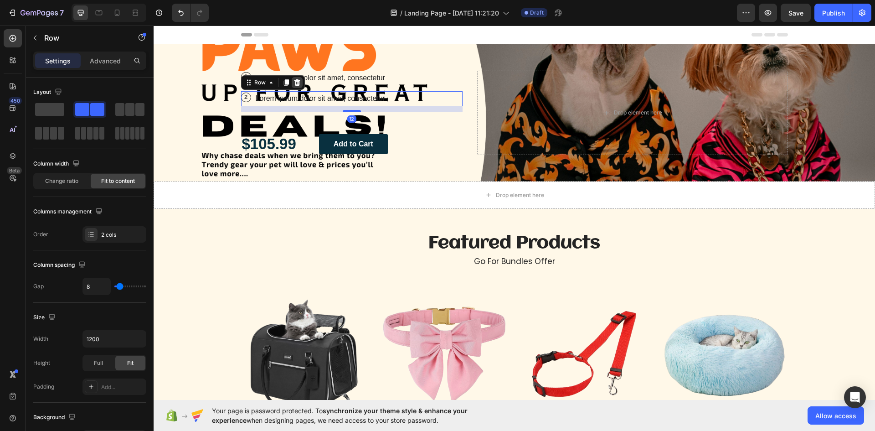
click at [294, 84] on icon at bounding box center [297, 82] width 6 height 6
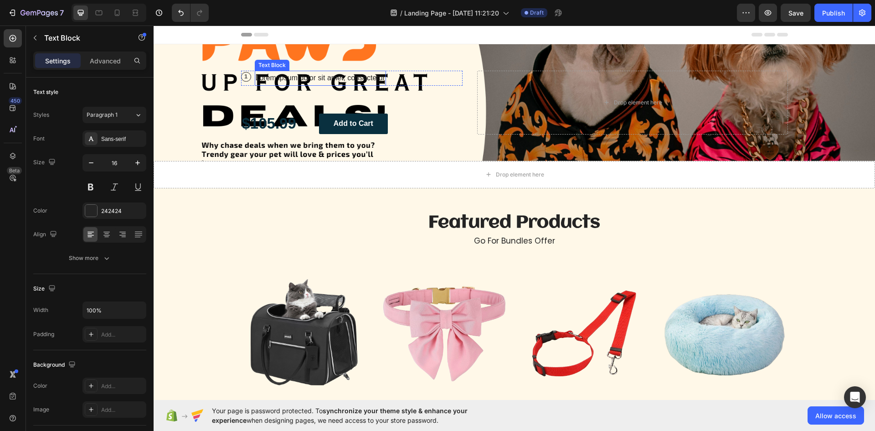
click at [265, 83] on p "Lorem ipsum dolor sit amet, consectetur" at bounding box center [321, 78] width 130 height 13
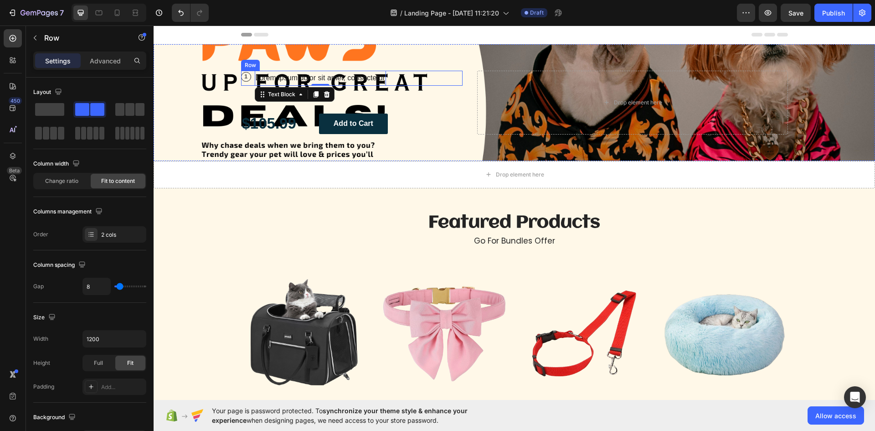
click at [250, 85] on div "1 Text Block Row Lorem ipsum dolor sit amet, consectetur Text Block 0 Row" at bounding box center [352, 78] width 222 height 15
click at [294, 91] on icon at bounding box center [297, 94] width 6 height 6
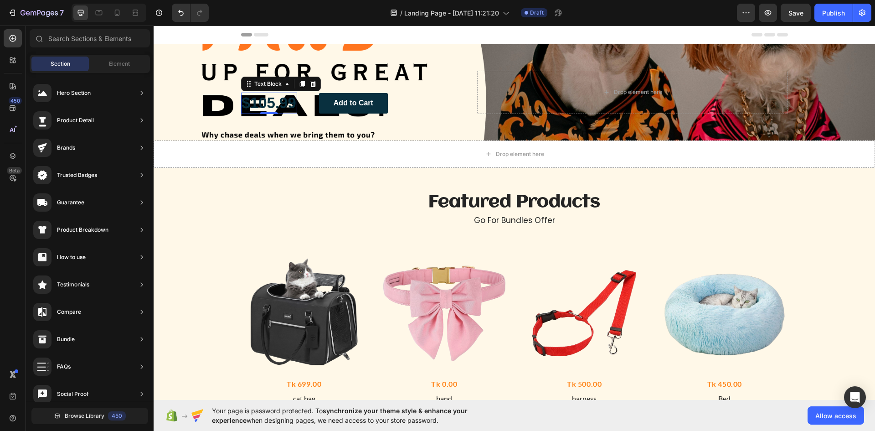
click at [272, 107] on p "$105.99" at bounding box center [269, 103] width 54 height 20
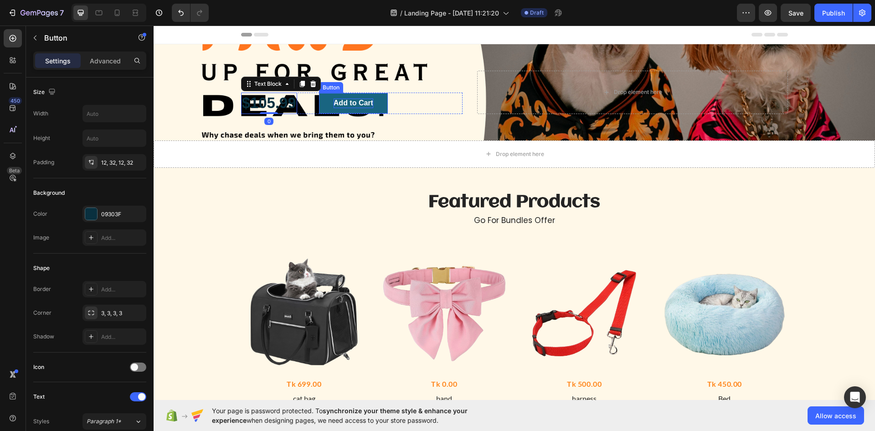
click at [334, 107] on div "Add to Cart" at bounding box center [354, 103] width 40 height 10
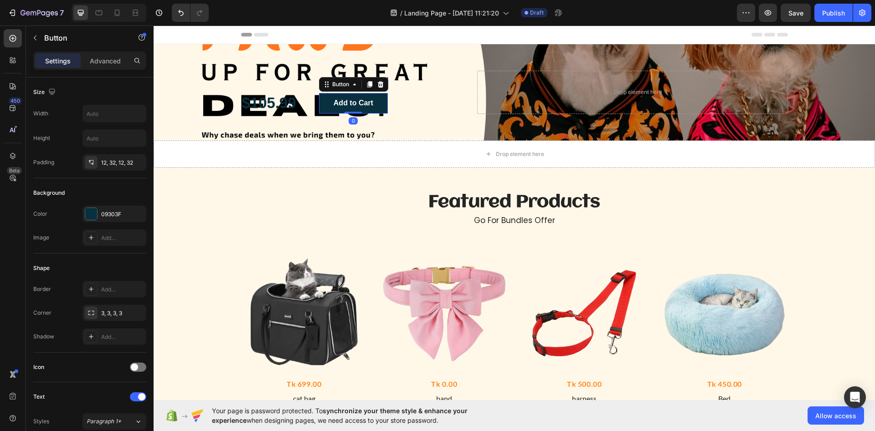
click at [364, 115] on div "$105.99 Text Block Add to Cart Button 0 Row Drop element here" at bounding box center [514, 92] width 561 height 96
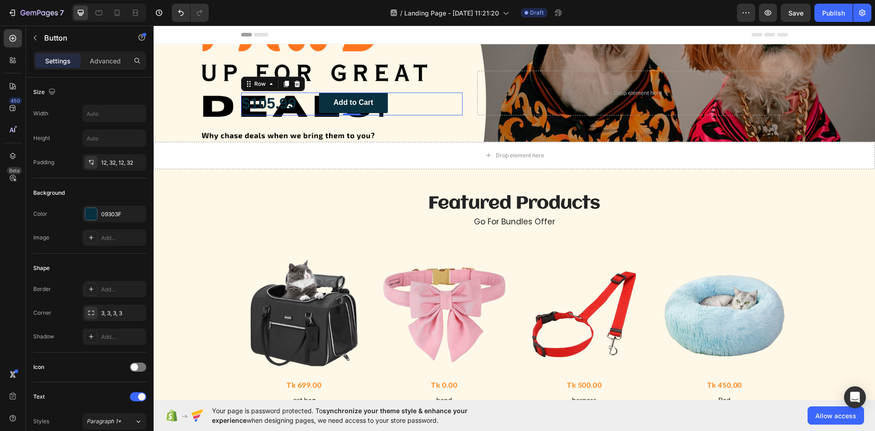
click at [406, 114] on div "$105.99 Text Block Add to Cart Button Row 0" at bounding box center [352, 104] width 222 height 23
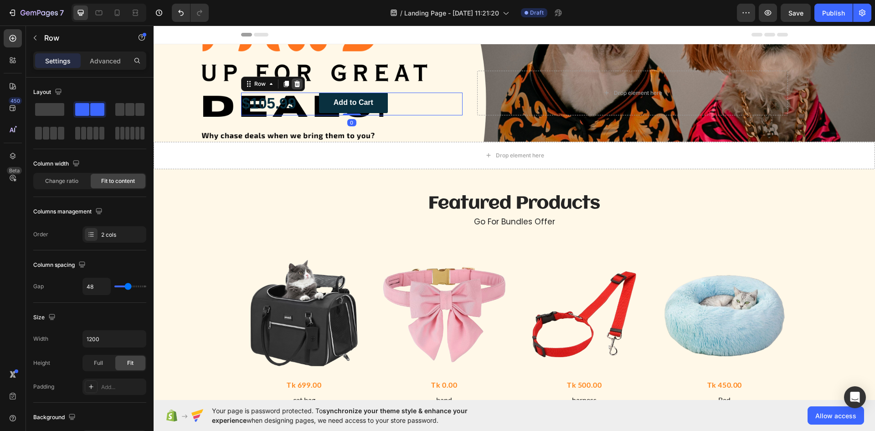
click at [296, 83] on icon at bounding box center [297, 83] width 7 height 7
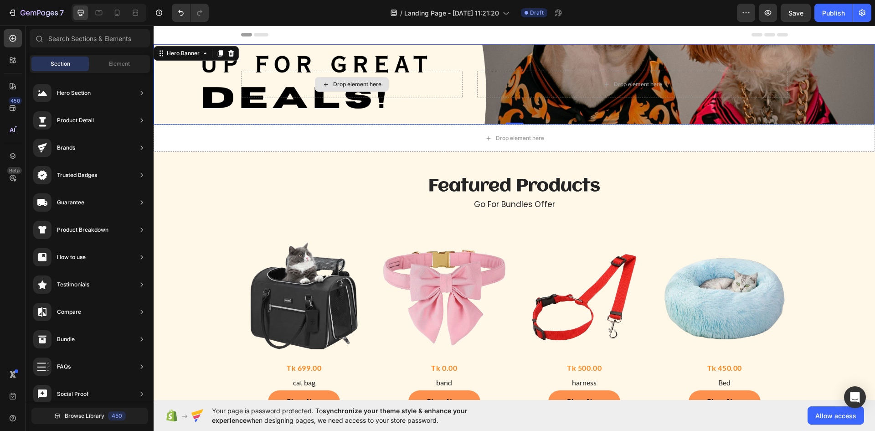
click at [418, 94] on div "Drop element here" at bounding box center [352, 84] width 222 height 27
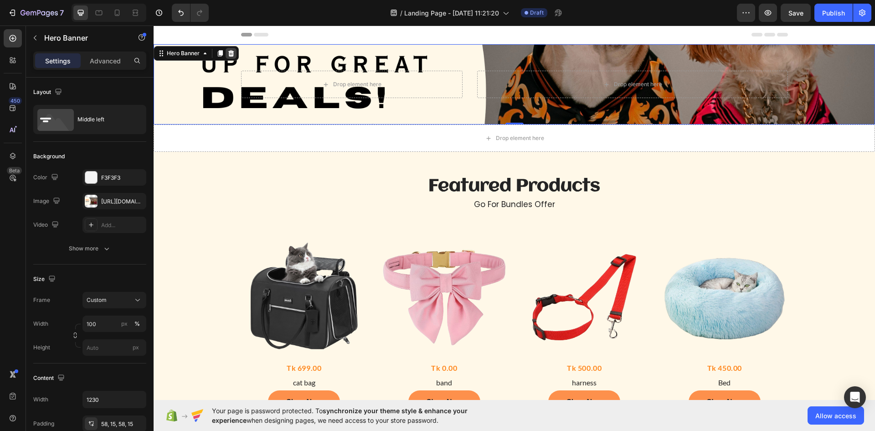
click at [233, 55] on icon at bounding box center [231, 53] width 6 height 6
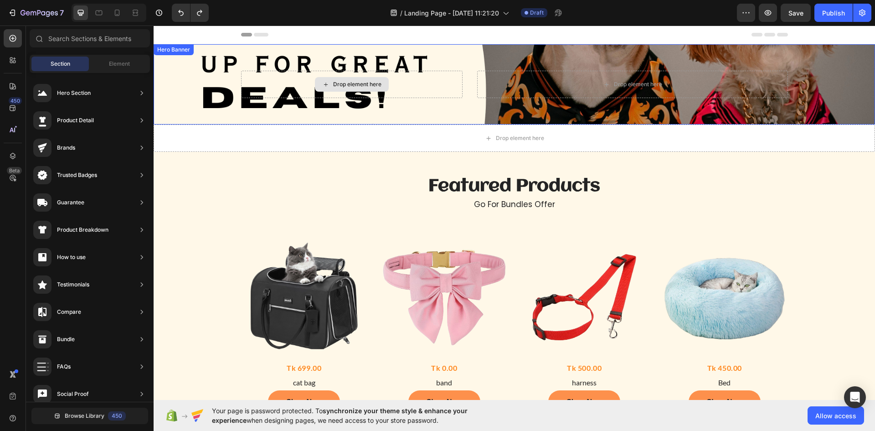
click at [464, 47] on div "Drop element here Drop element here" at bounding box center [514, 84] width 561 height 80
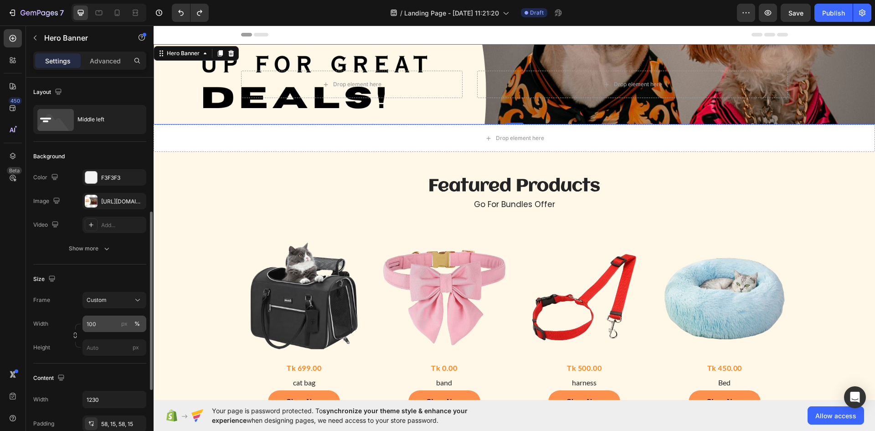
scroll to position [137, 0]
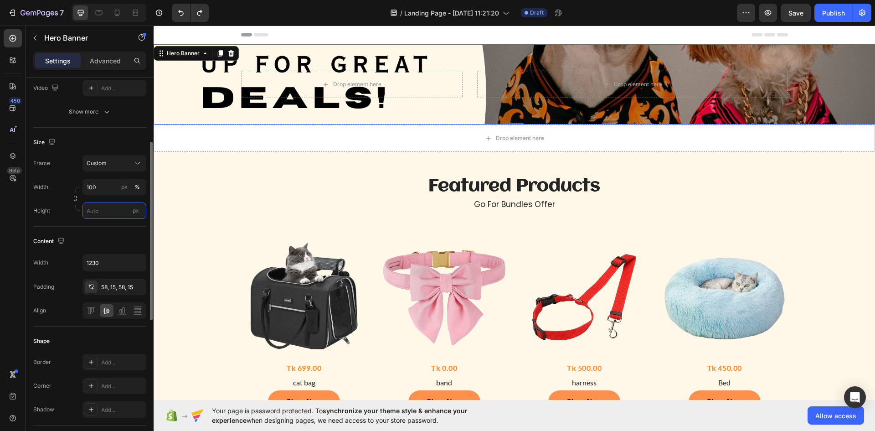
click at [97, 212] on input "px" at bounding box center [115, 210] width 64 height 16
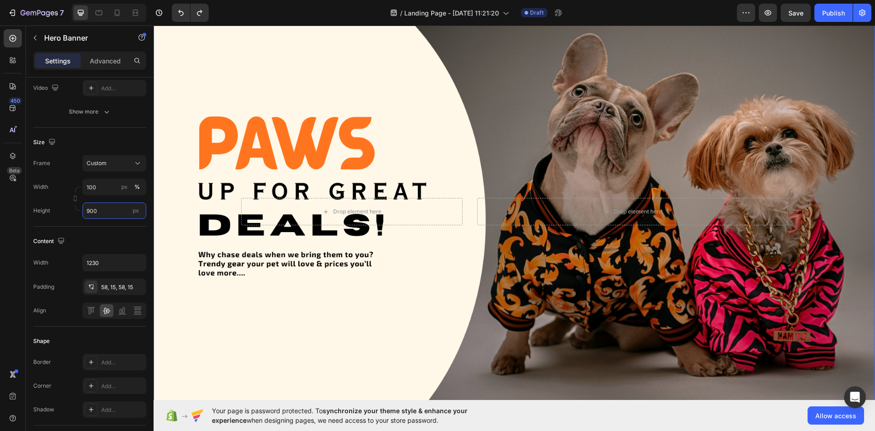
scroll to position [0, 0]
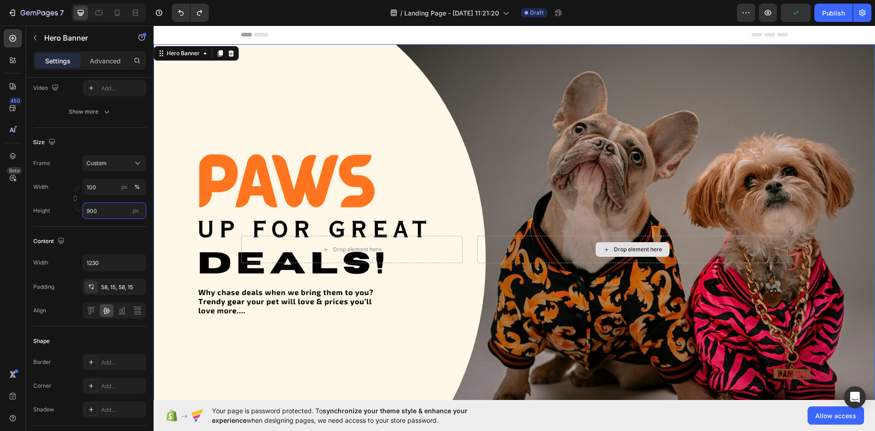
type input "900"
click at [542, 249] on div "Drop element here" at bounding box center [632, 249] width 310 height 27
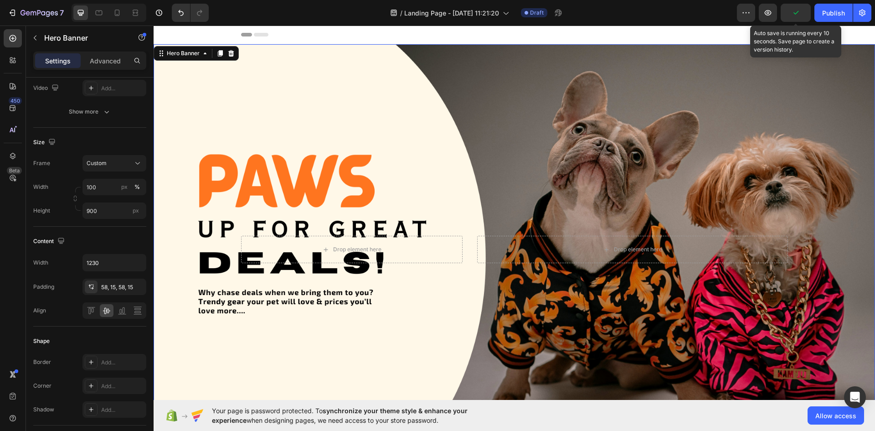
click at [793, 14] on icon "button" at bounding box center [795, 12] width 9 height 9
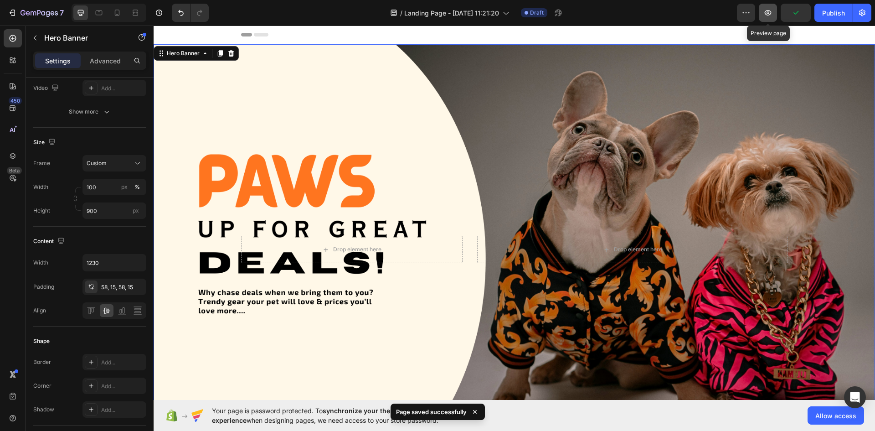
click at [771, 19] on button "button" at bounding box center [768, 13] width 18 height 18
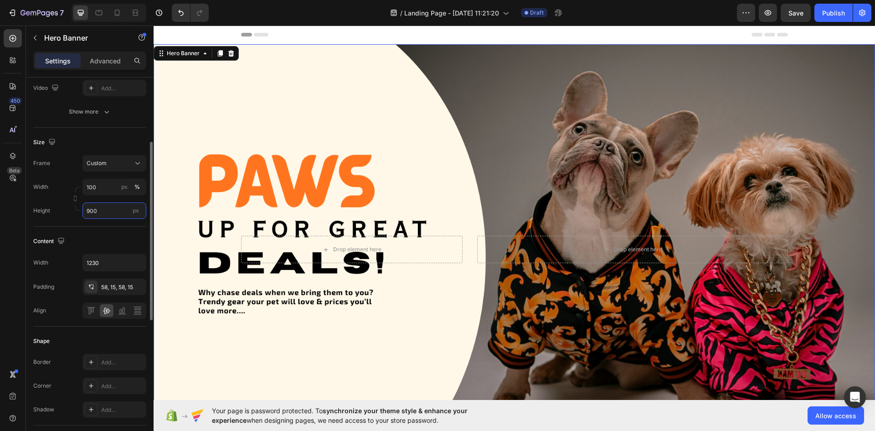
click at [108, 207] on input "900" at bounding box center [115, 210] width 64 height 16
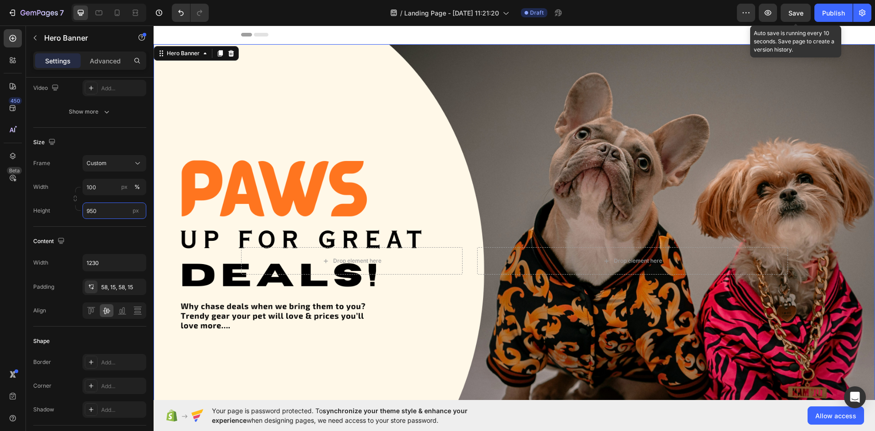
type input "950"
click at [796, 9] on span "Save" at bounding box center [796, 13] width 15 height 8
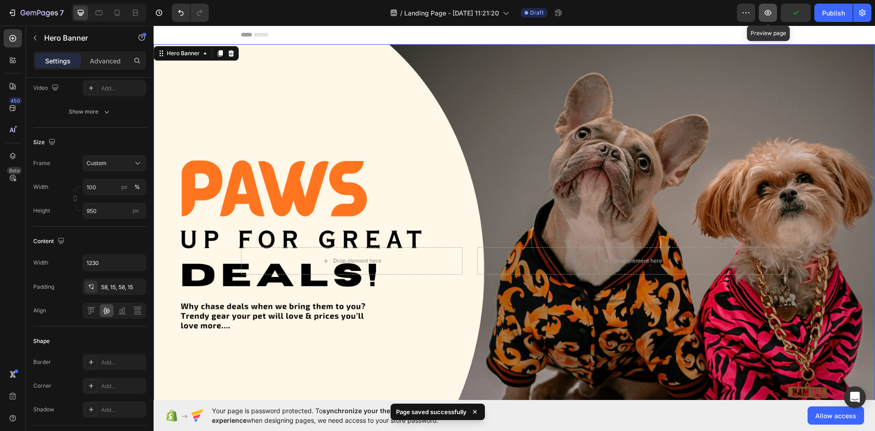
click at [768, 12] on icon "button" at bounding box center [768, 12] width 3 height 3
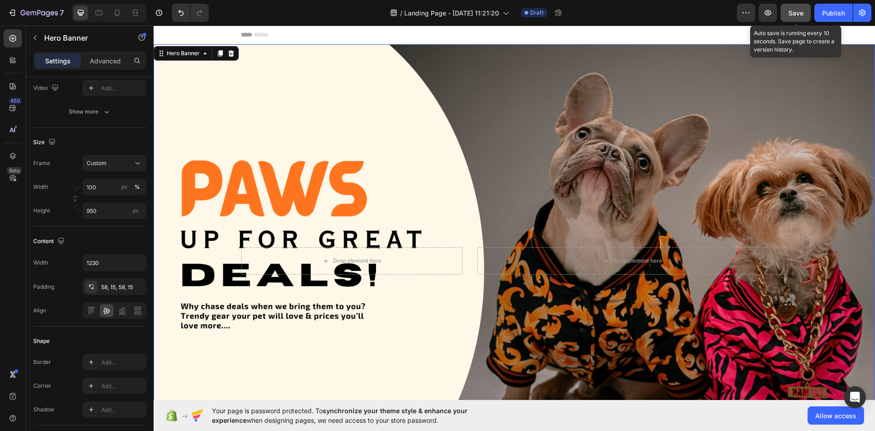
click at [788, 19] on button "Save" at bounding box center [796, 13] width 30 height 18
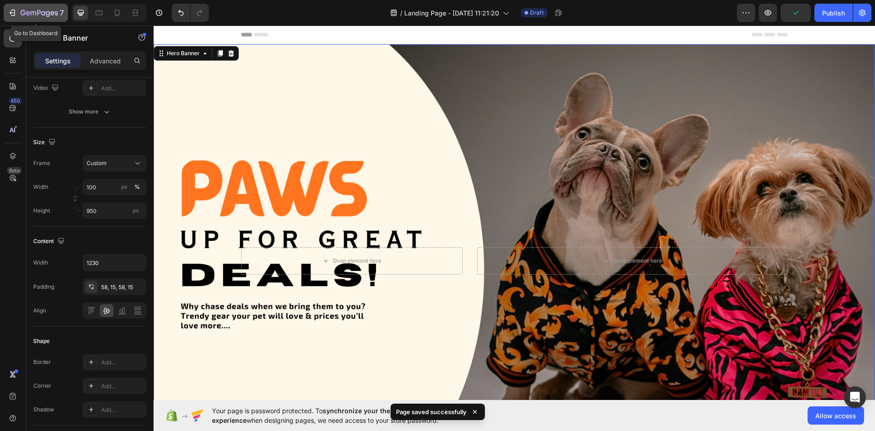
click at [10, 15] on icon "button" at bounding box center [12, 12] width 9 height 9
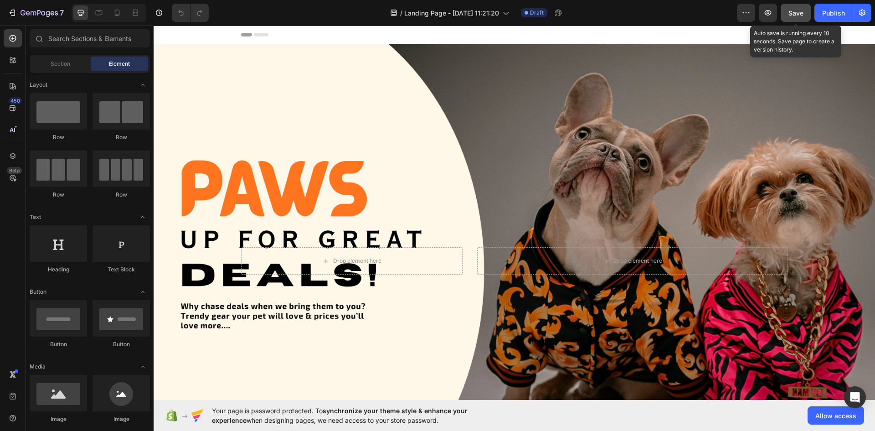
drag, startPoint x: 786, startPoint y: 8, endPoint x: 792, endPoint y: 8, distance: 5.5
click at [788, 8] on button "Save" at bounding box center [796, 13] width 30 height 18
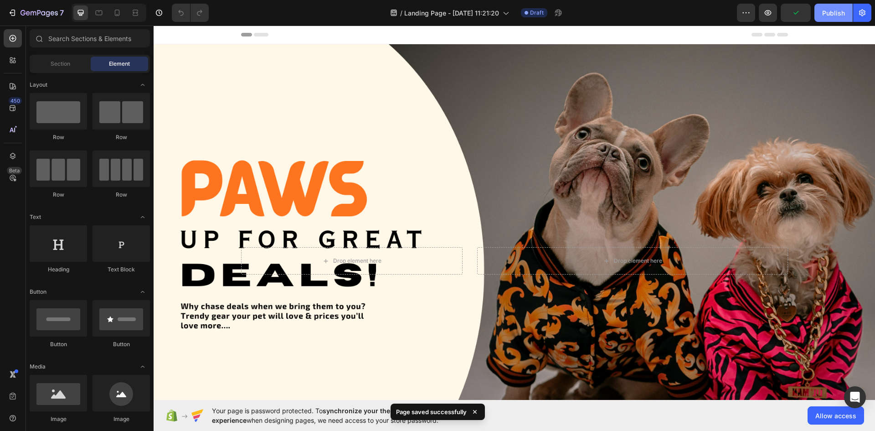
click at [831, 13] on div "Publish" at bounding box center [833, 13] width 23 height 10
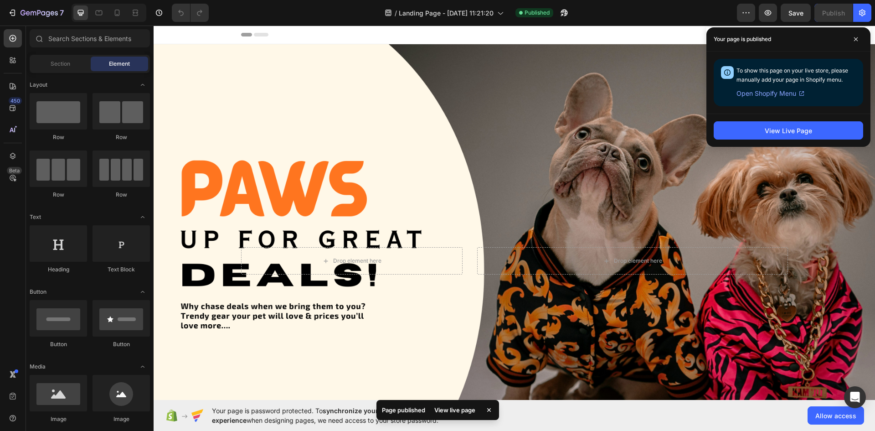
click at [772, 93] on span "Open Shopify Menu" at bounding box center [767, 93] width 60 height 11
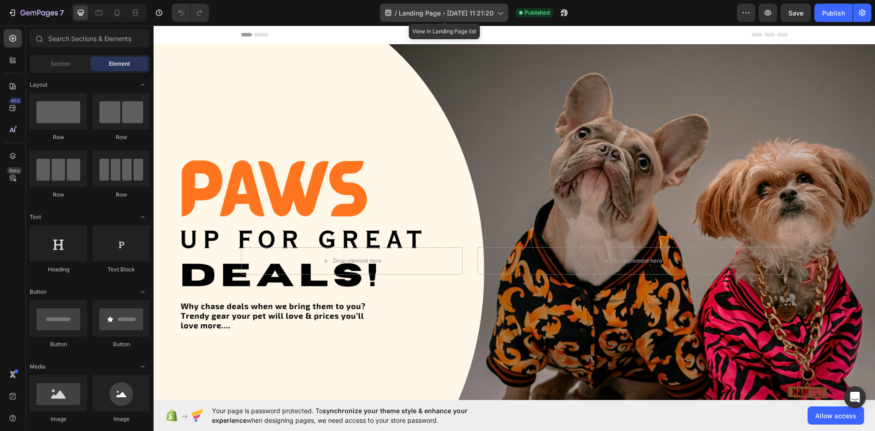
click at [496, 14] on icon at bounding box center [500, 12] width 9 height 9
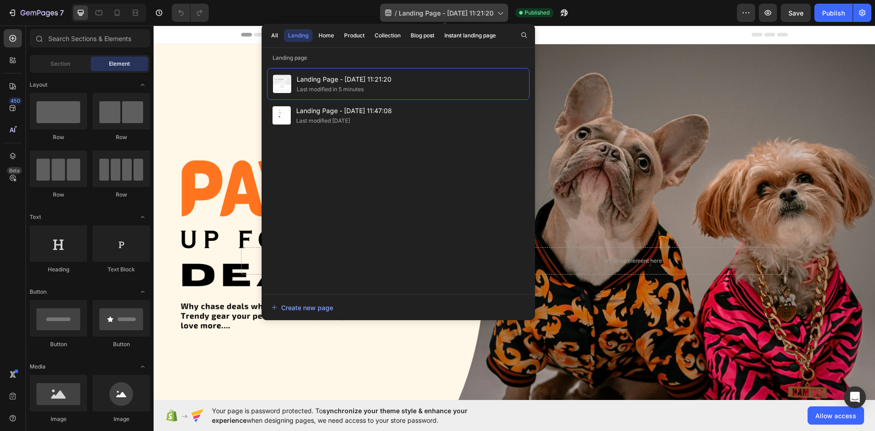
click at [500, 12] on icon at bounding box center [500, 12] width 9 height 9
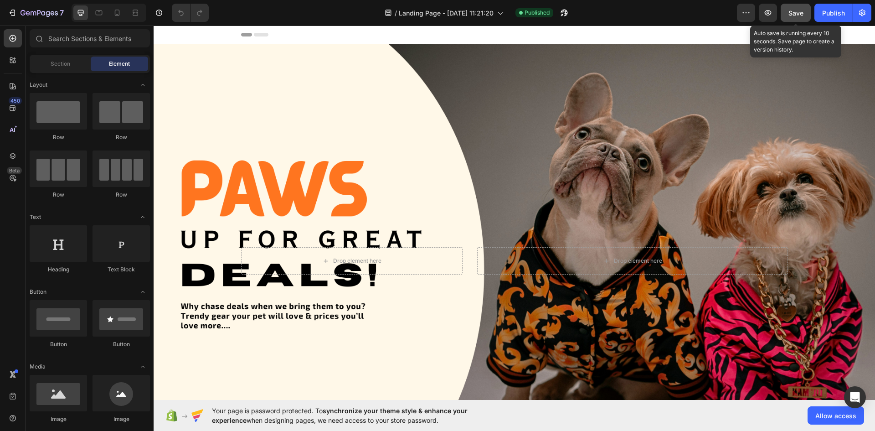
click at [789, 10] on span "Save" at bounding box center [796, 13] width 15 height 8
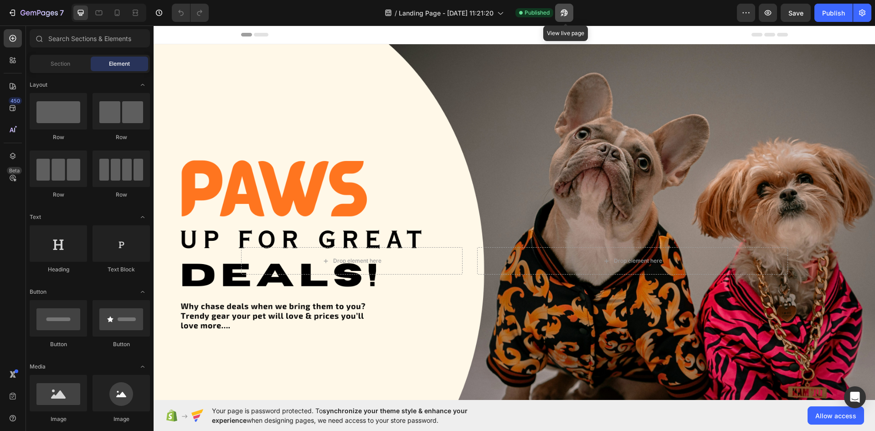
click at [564, 11] on icon "button" at bounding box center [564, 12] width 9 height 9
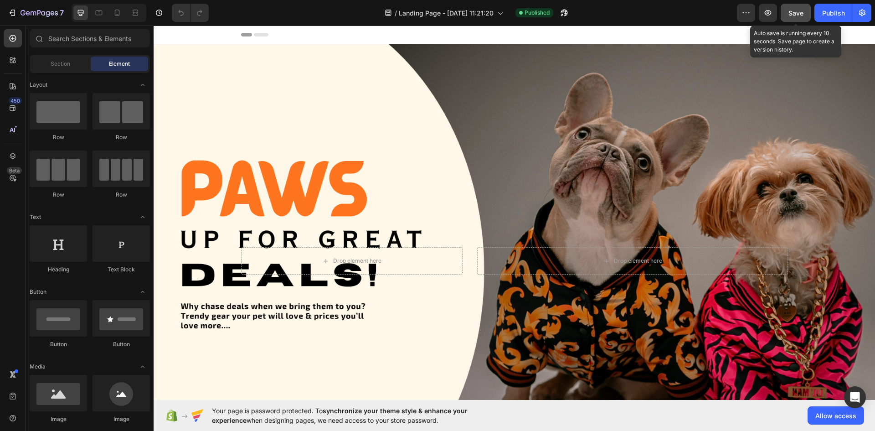
click at [801, 9] on span "Save" at bounding box center [796, 13] width 15 height 8
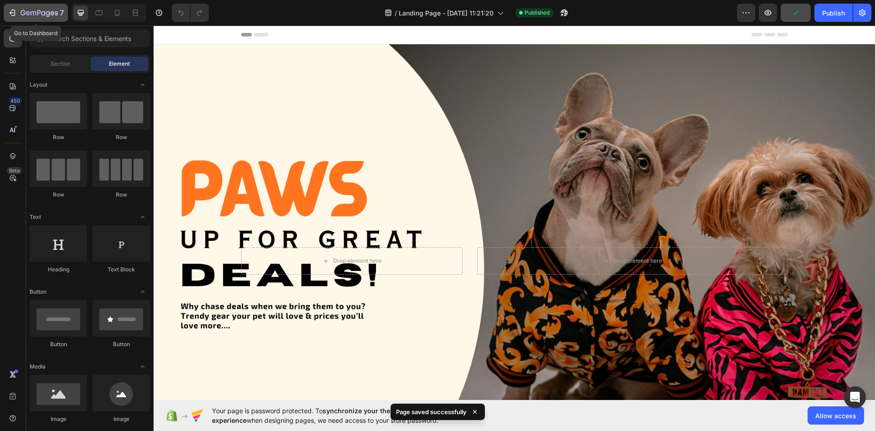
click at [28, 12] on icon "button" at bounding box center [28, 13] width 4 height 4
